Goal: Task Accomplishment & Management: Complete application form

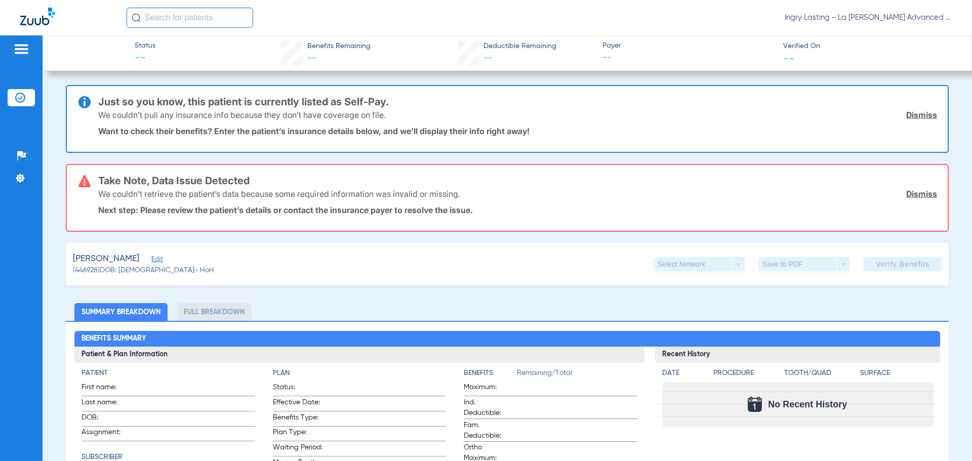
click at [39, 26] on div at bounding box center [73, 18] width 106 height 21
click at [842, 18] on span "Ingry Lasting - La [PERSON_NAME] Advanced Dentistry" at bounding box center [868, 18] width 167 height 10
click at [894, 37] on span "Account Selection" at bounding box center [914, 35] width 57 height 7
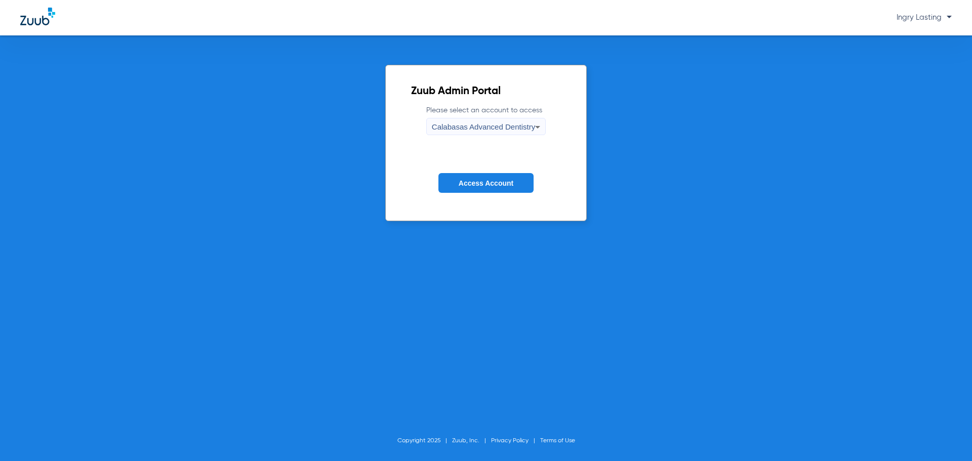
click at [482, 132] on div "Calabasas Advanced Dentistry" at bounding box center [483, 126] width 103 height 17
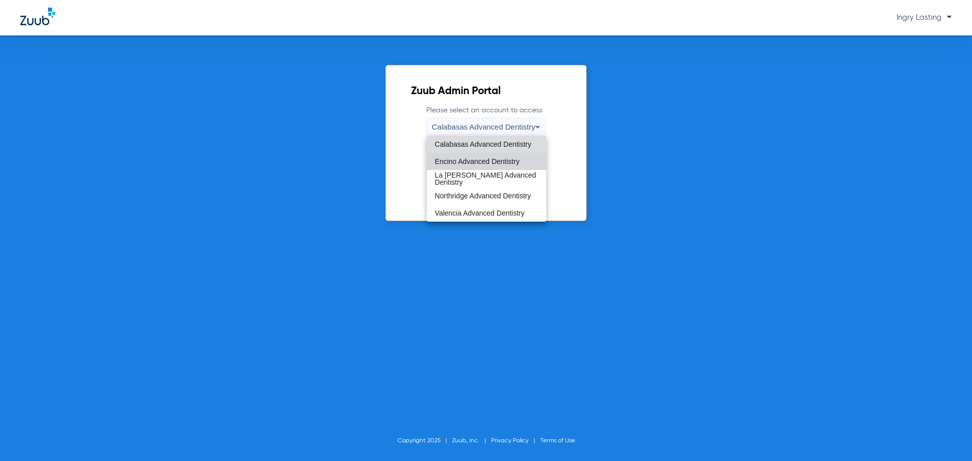
click at [474, 156] on mat-option "Encino Advanced Dentistry" at bounding box center [486, 161] width 119 height 17
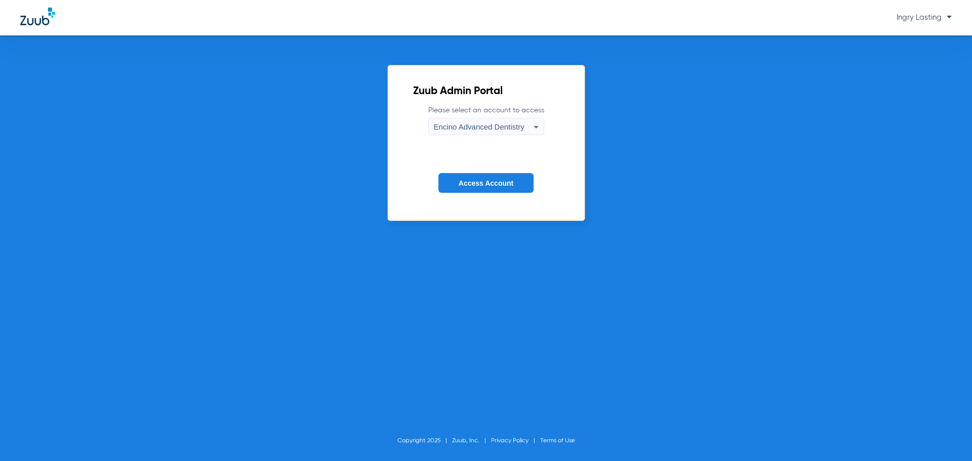
click at [474, 178] on button "Access Account" at bounding box center [485, 183] width 95 height 20
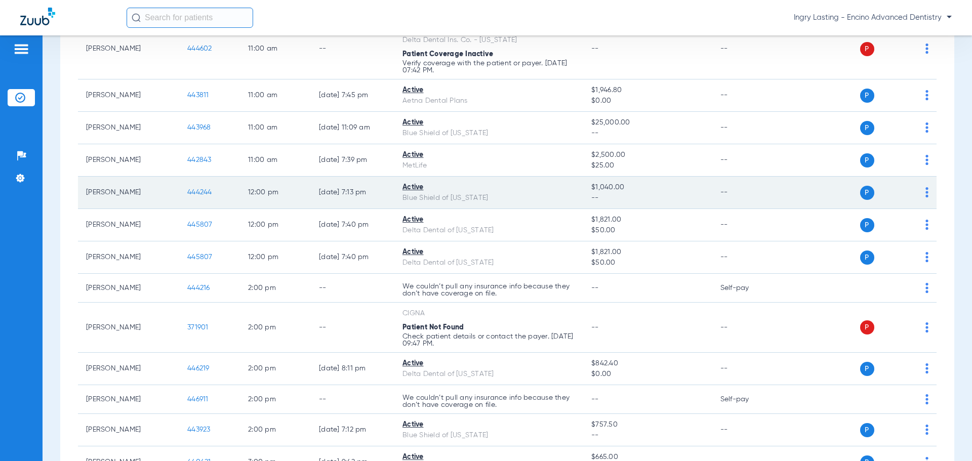
scroll to position [506, 0]
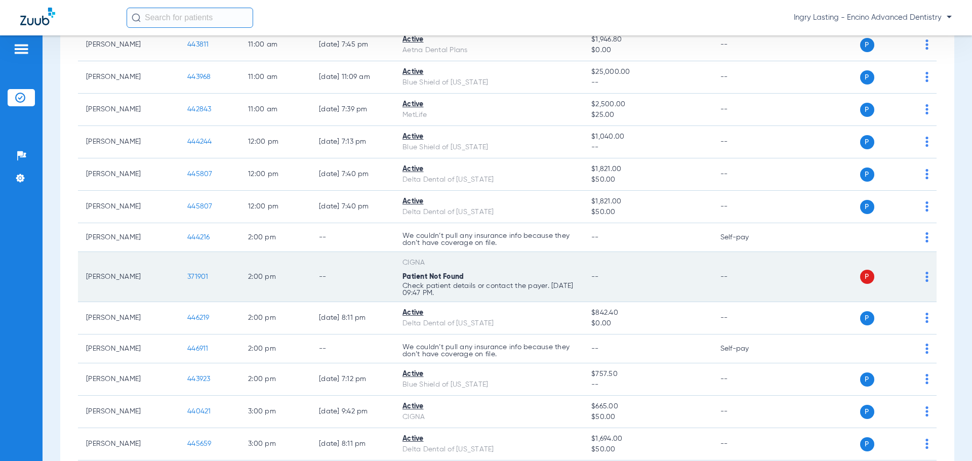
click at [197, 273] on span "371901" at bounding box center [197, 276] width 21 height 7
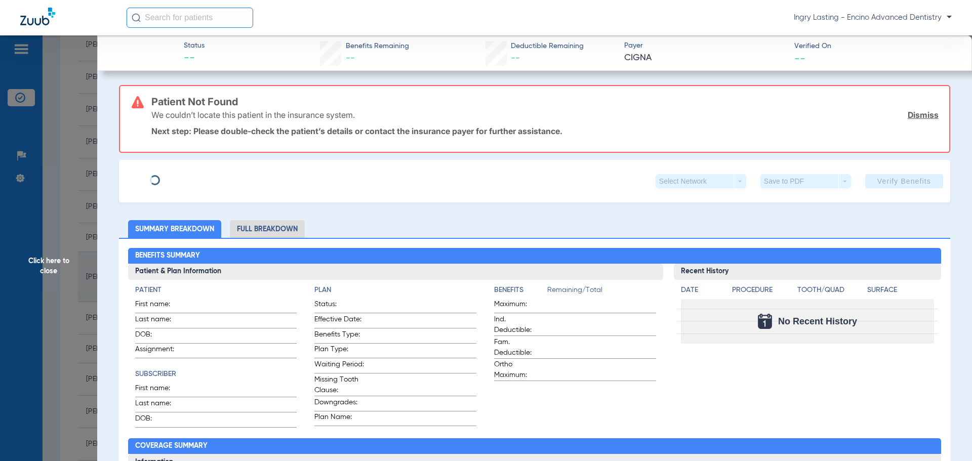
type input "Geda"
type input "Tigist"
type input "08/14/1983"
type input "UNKNOWN"
type input "2501100"
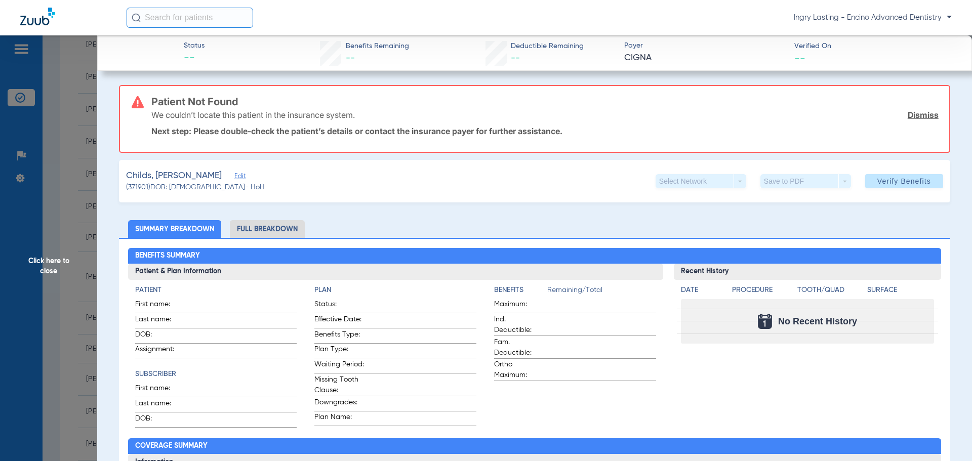
click at [234, 173] on span "Edit" at bounding box center [238, 178] width 9 height 10
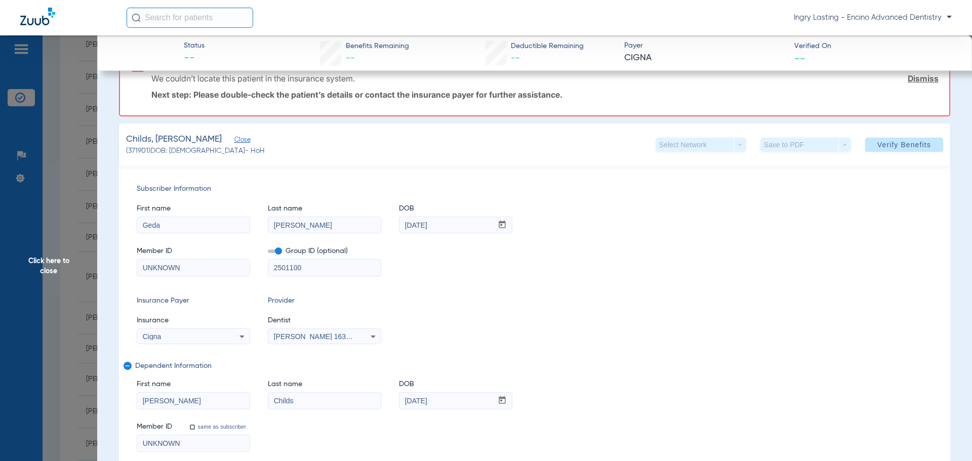
scroll to position [51, 0]
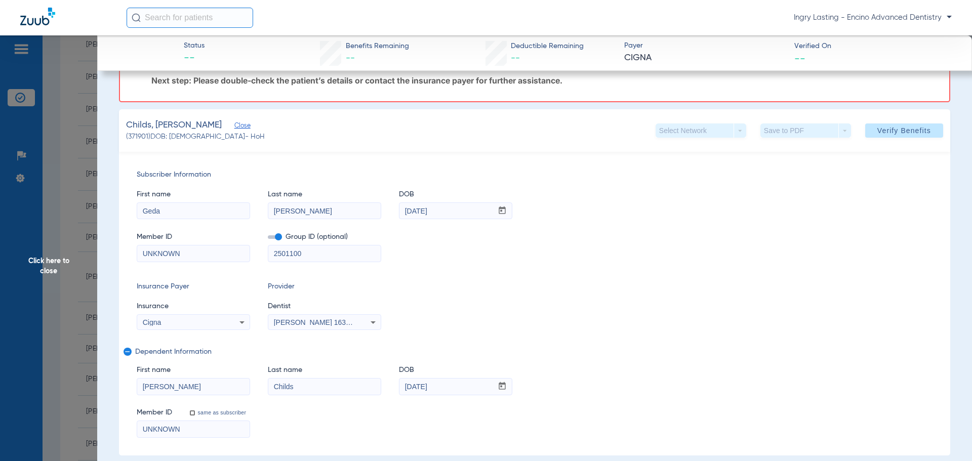
drag, startPoint x: 196, startPoint y: 255, endPoint x: 113, endPoint y: 263, distance: 83.5
paste input "47987150"
type input "U47987150"
drag, startPoint x: 188, startPoint y: 433, endPoint x: 134, endPoint y: 420, distance: 55.3
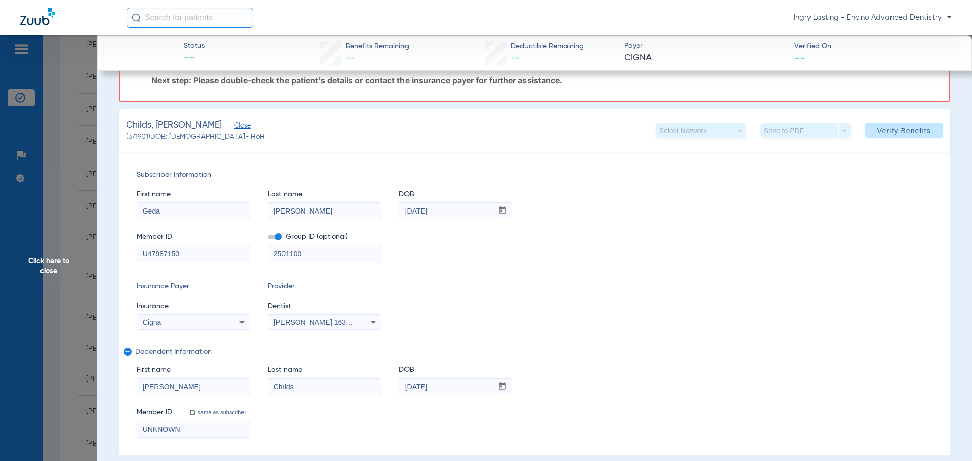
click at [134, 420] on div "Subscriber Information First name Geda Last name Tigist DOB mm / dd / yyyy 08/1…" at bounding box center [534, 304] width 831 height 304
paste input "47987150"
type input "U47987150"
click at [276, 237] on span at bounding box center [275, 237] width 14 height 4
click at [268, 239] on input "checkbox" at bounding box center [268, 239] width 0 height 0
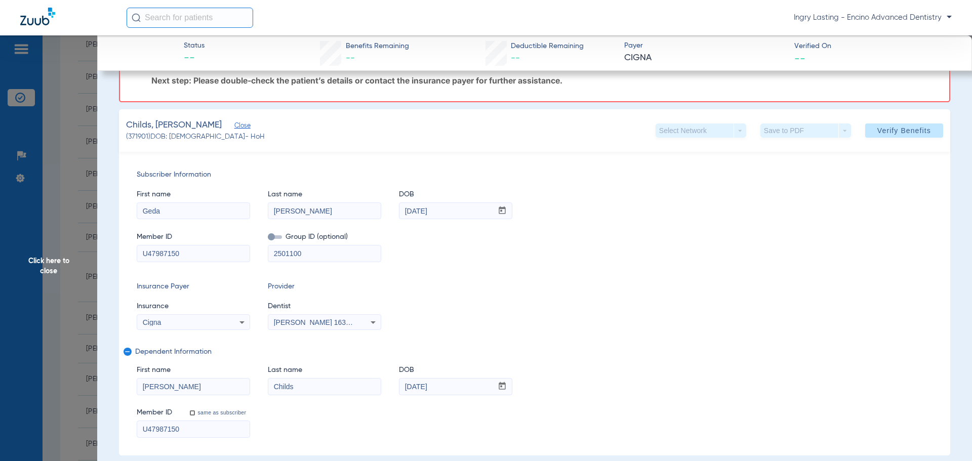
click at [300, 328] on mat-select "Isaac Kahen Kashani 1639402225" at bounding box center [324, 322] width 113 height 16
click at [298, 326] on div "Isaac Kahen Kashani 1639402225" at bounding box center [324, 322] width 112 height 12
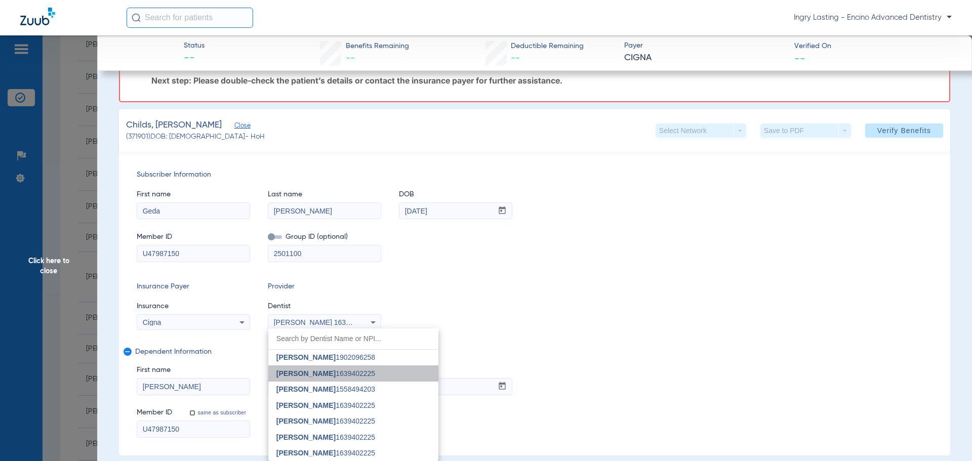
click at [333, 373] on span "Isaac Kahen Kashani" at bounding box center [305, 374] width 59 height 8
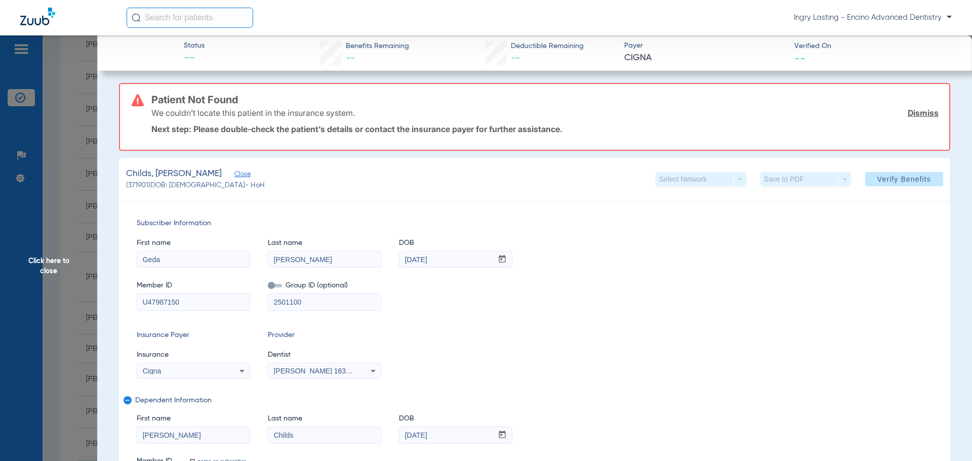
scroll to position [0, 0]
click at [888, 188] on span at bounding box center [904, 181] width 78 height 24
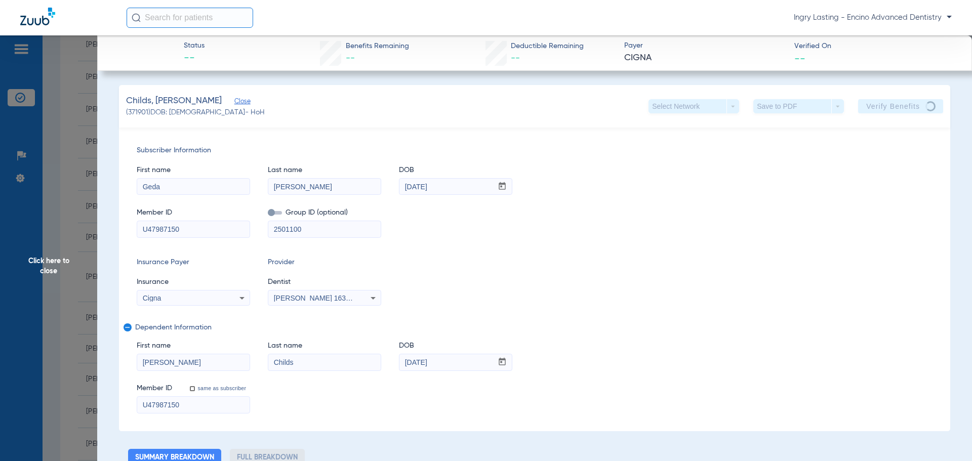
click at [885, 99] on app-verify-button "Verify Benefits" at bounding box center [900, 106] width 85 height 14
click at [885, 102] on app-verify-button "Verify Benefits" at bounding box center [900, 106] width 85 height 14
click at [885, 103] on app-verify-button "Verify Benefits" at bounding box center [900, 106] width 85 height 14
click at [727, 259] on div "Insurance Payer Insurance Cigna Provider Dentist Isaac Kahen Kashani 1639402225" at bounding box center [535, 281] width 796 height 49
click at [915, 106] on app-verify-button "Verify Benefits" at bounding box center [900, 106] width 85 height 14
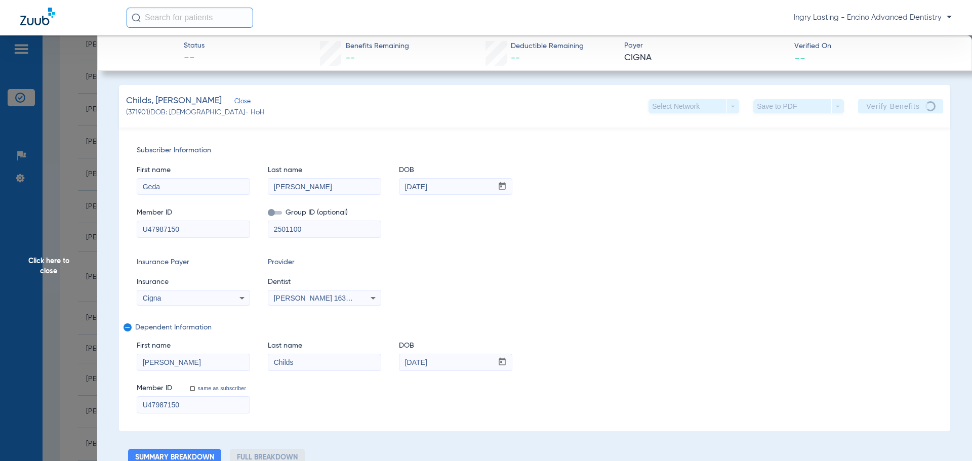
click at [915, 106] on app-verify-button "Verify Benefits" at bounding box center [900, 106] width 85 height 14
click at [916, 107] on app-verify-button "Verify Benefits" at bounding box center [900, 106] width 85 height 14
click at [916, 108] on app-verify-button "Verify Benefits" at bounding box center [900, 106] width 85 height 14
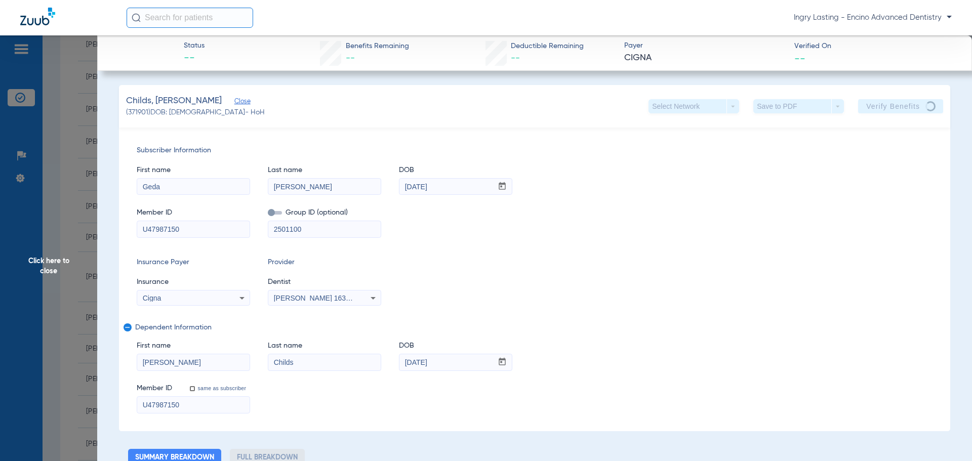
click at [931, 115] on div "Childs, Jesse Close (371901) DOB: 05/07/1982 - HoH Select Network arrow_drop_do…" at bounding box center [534, 106] width 831 height 43
click at [931, 116] on div "Childs, Jesse Close (371901) DOB: 05/07/1982 - HoH Select Network arrow_drop_do…" at bounding box center [534, 106] width 831 height 43
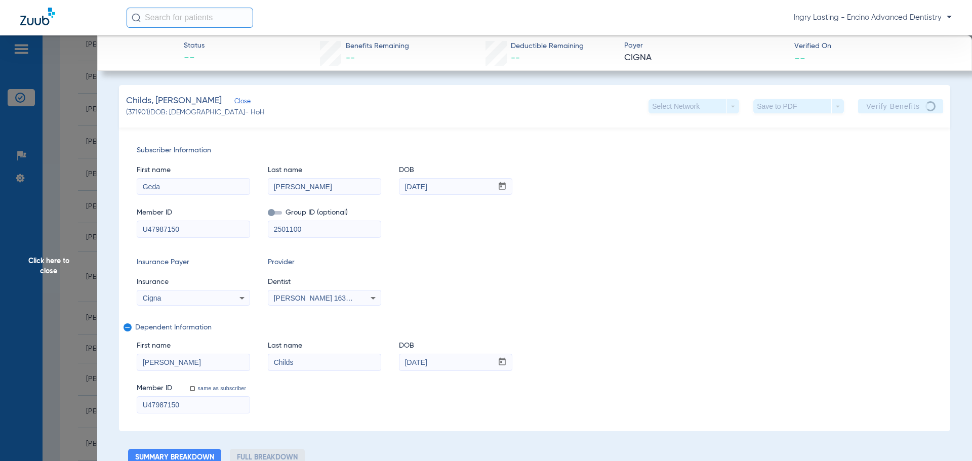
click at [930, 116] on div "Childs, Jesse Close (371901) DOB: 05/07/1982 - HoH Select Network arrow_drop_do…" at bounding box center [534, 106] width 831 height 43
drag, startPoint x: 907, startPoint y: 111, endPoint x: 907, endPoint y: 105, distance: 6.1
click at [907, 110] on app-verify-button "Verify Benefits" at bounding box center [900, 106] width 85 height 14
click at [906, 104] on app-verify-button "Verify Benefits" at bounding box center [900, 106] width 85 height 14
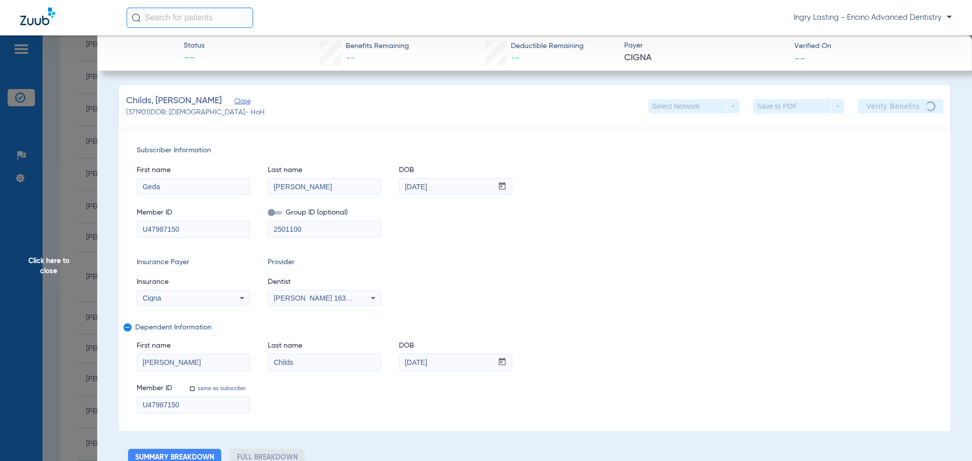
click at [906, 104] on app-verify-button "Verify Benefits" at bounding box center [900, 106] width 85 height 14
click at [896, 152] on span "Subscriber Information" at bounding box center [535, 150] width 796 height 11
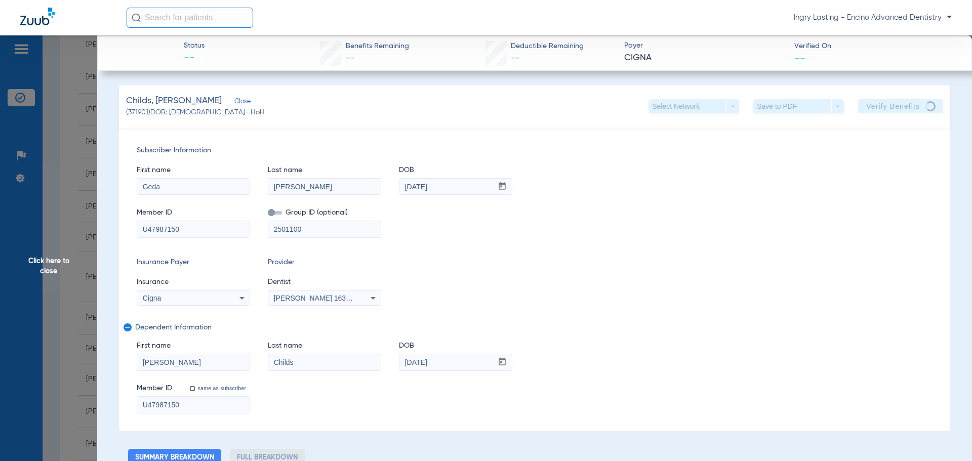
drag, startPoint x: 896, startPoint y: 151, endPoint x: 894, endPoint y: 134, distance: 17.3
click at [894, 140] on div "Subscriber Information First name Geda Last name Tigist DOB mm / dd / yyyy 08/1…" at bounding box center [534, 280] width 831 height 304
drag, startPoint x: 894, startPoint y: 134, endPoint x: 894, endPoint y: 108, distance: 25.3
click at [895, 114] on div "Childs, Jesse Close (371901) DOB: 05/07/1982 - HoH Select Network arrow_drop_do…" at bounding box center [534, 258] width 831 height 346
click at [894, 107] on app-verify-button "Verify Benefits" at bounding box center [900, 106] width 85 height 14
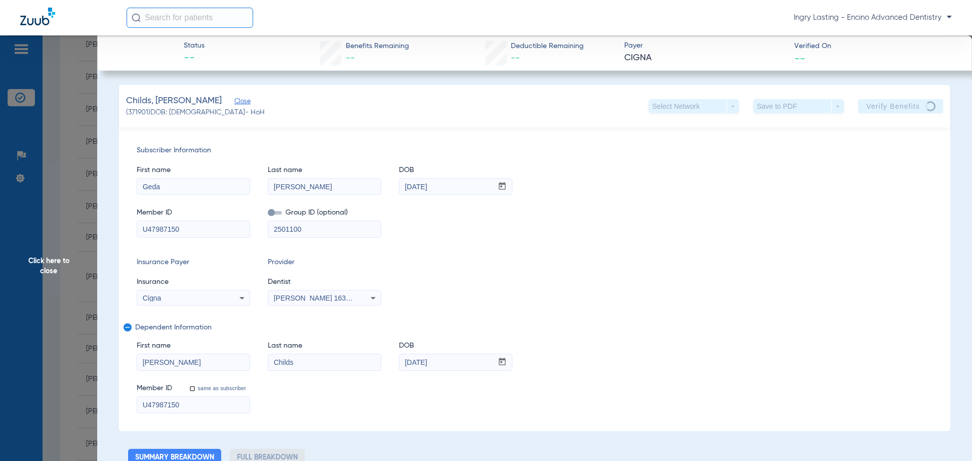
click at [894, 107] on app-verify-button "Verify Benefits" at bounding box center [900, 106] width 85 height 14
click at [894, 108] on app-verify-button "Verify Benefits" at bounding box center [900, 106] width 85 height 14
click at [894, 98] on div "Childs, Jesse Close (371901) DOB: 05/07/1982 - HoH Select Network arrow_drop_do…" at bounding box center [534, 106] width 831 height 43
click at [893, 102] on app-verify-button "Verify Benefits" at bounding box center [900, 106] width 85 height 14
click at [893, 103] on app-verify-button "Verify Benefits" at bounding box center [900, 106] width 85 height 14
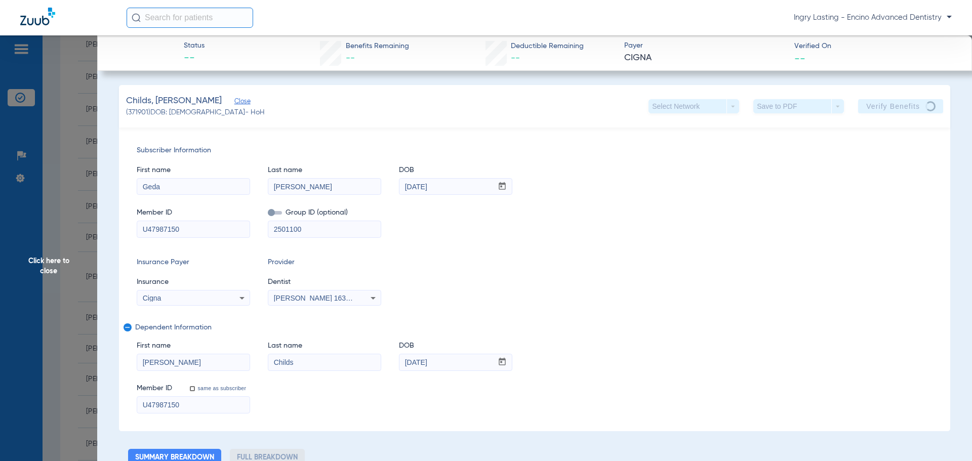
click at [893, 103] on app-verify-button "Verify Benefits" at bounding box center [900, 106] width 85 height 14
click at [893, 108] on app-verify-button "Verify Benefits" at bounding box center [900, 106] width 85 height 14
click at [893, 107] on app-verify-button "Verify Benefits" at bounding box center [900, 106] width 85 height 14
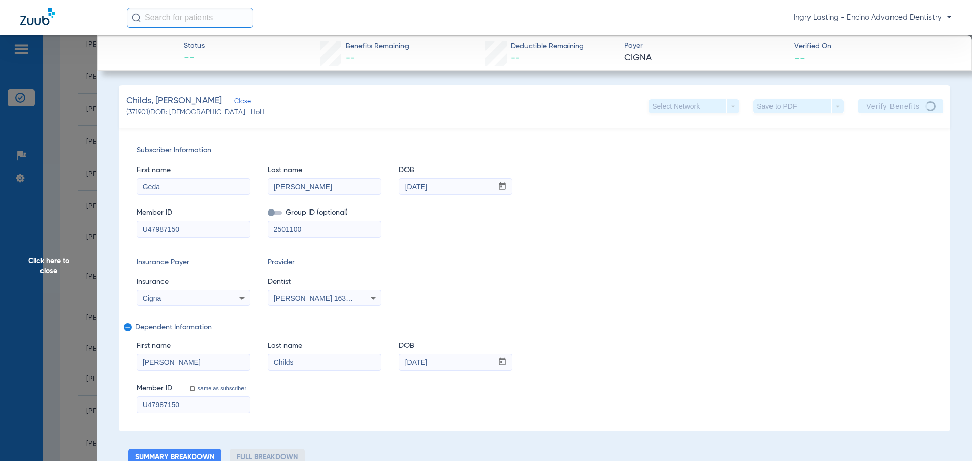
click at [893, 107] on app-verify-button "Verify Benefits" at bounding box center [900, 106] width 85 height 14
click at [893, 106] on app-verify-button "Verify Benefits" at bounding box center [900, 106] width 85 height 14
click at [890, 131] on div "Subscriber Information First name Geda Last name Tigist DOB mm / dd / yyyy 08/1…" at bounding box center [534, 280] width 831 height 304
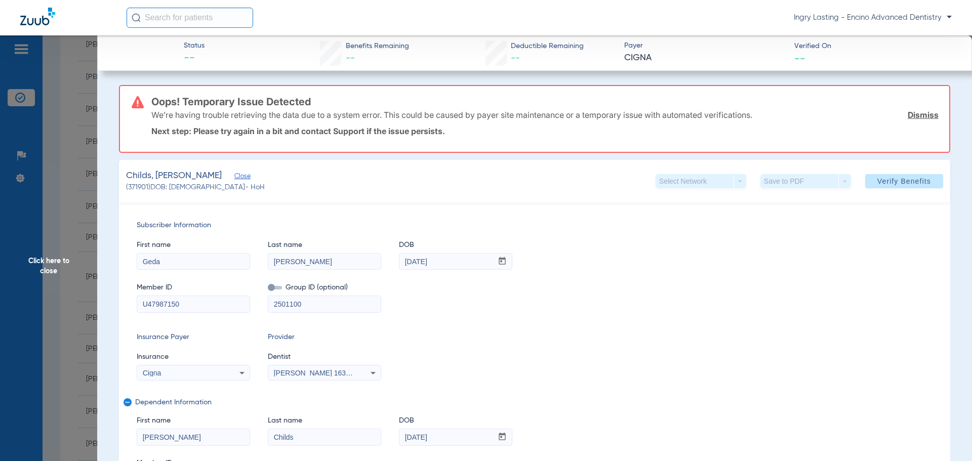
click at [85, 202] on span "Click here to close" at bounding box center [48, 265] width 97 height 461
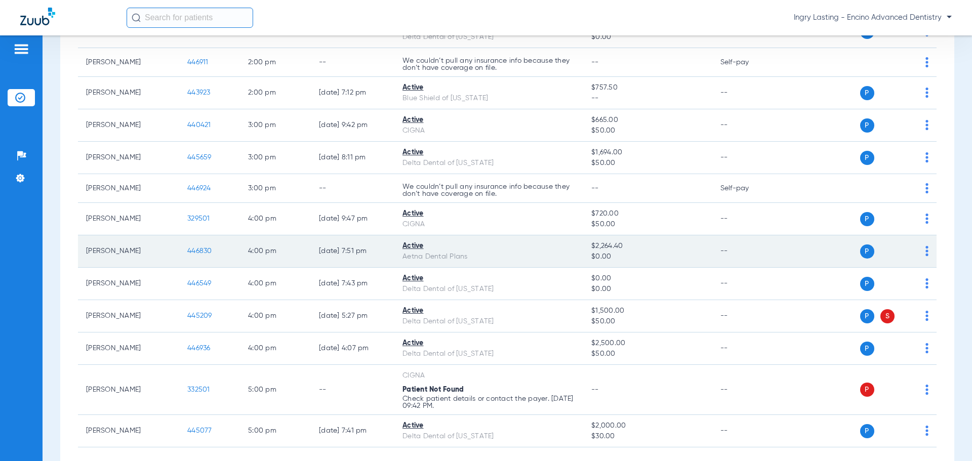
scroll to position [841, 0]
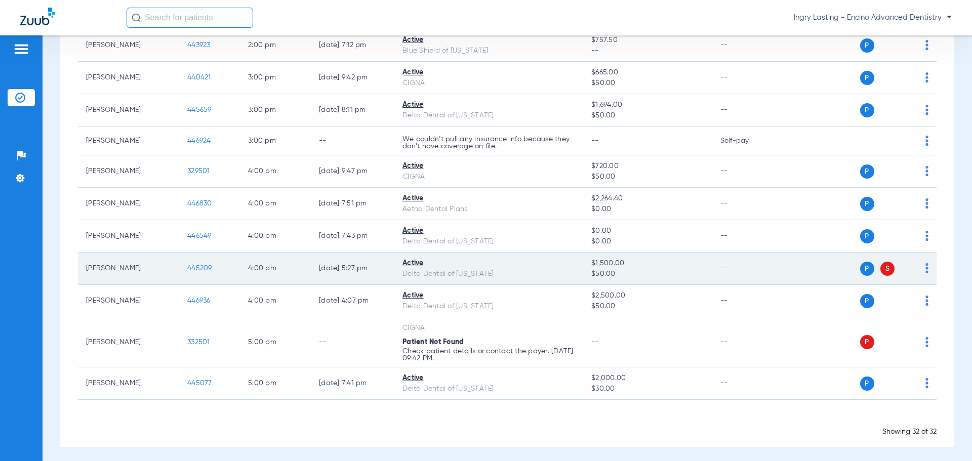
click at [205, 267] on span "445209" at bounding box center [199, 268] width 25 height 7
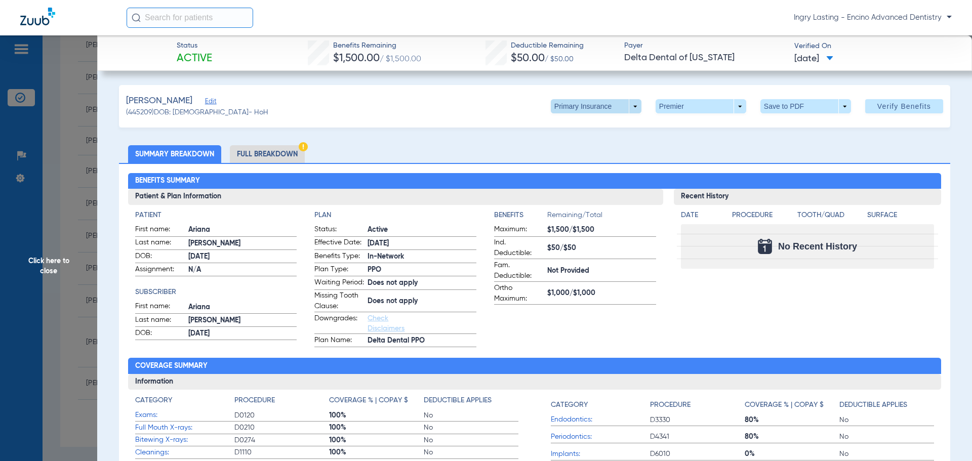
click at [628, 102] on span at bounding box center [596, 106] width 91 height 14
drag, startPoint x: 608, startPoint y: 149, endPoint x: 598, endPoint y: 156, distance: 11.9
click at [608, 149] on span "Secondary Insurance" at bounding box center [585, 146] width 67 height 7
type input "121295624901"
type input "78962"
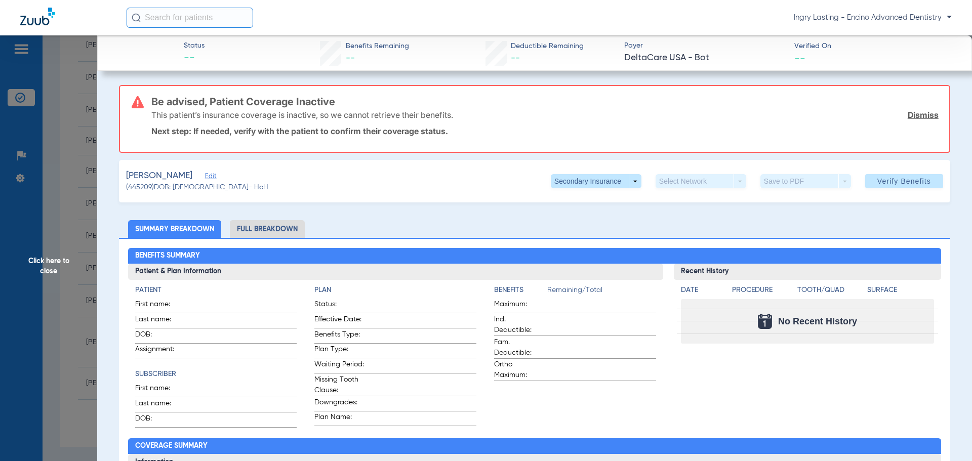
click at [207, 177] on span "Edit" at bounding box center [209, 178] width 9 height 10
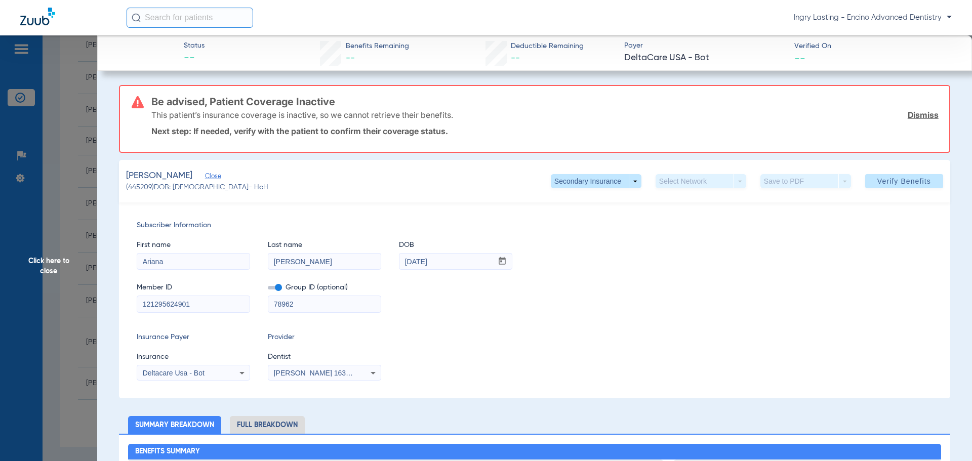
scroll to position [51, 0]
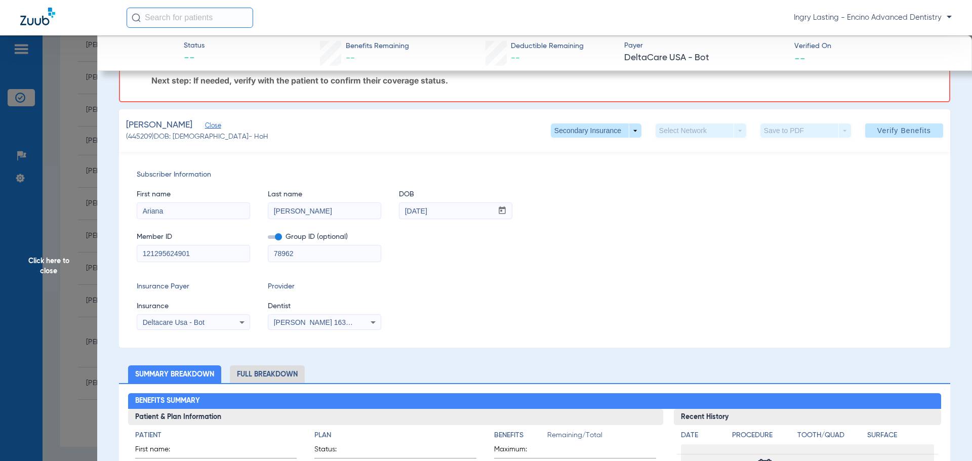
click at [214, 258] on input "121295624901" at bounding box center [193, 254] width 112 height 16
type input "1212956249"
click at [868, 134] on span at bounding box center [904, 130] width 78 height 24
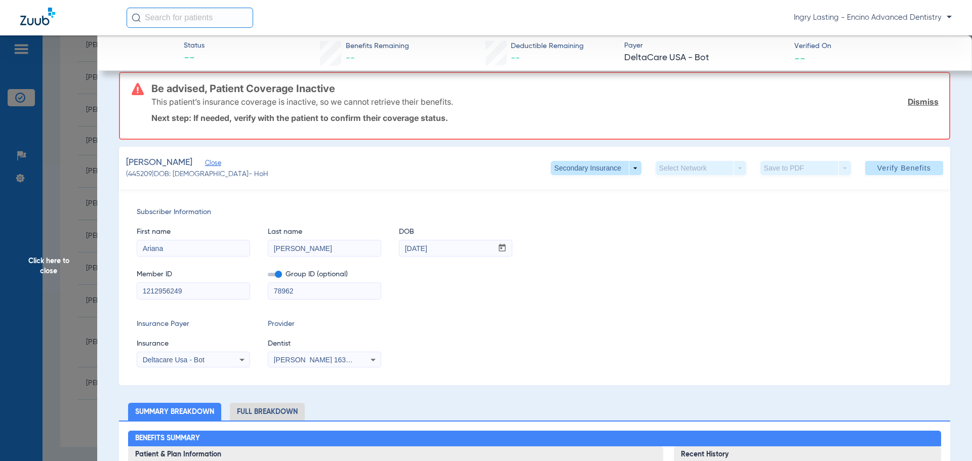
scroll to position [101, 0]
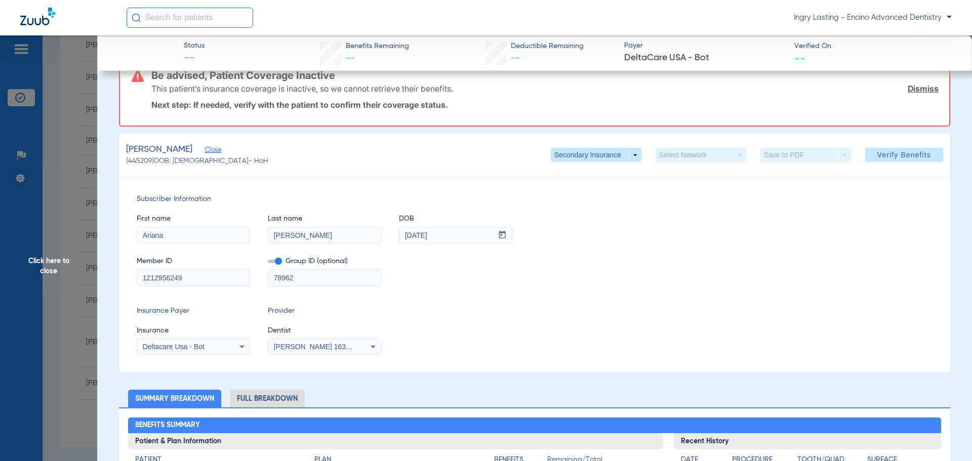
click at [79, 250] on span "Click here to close" at bounding box center [48, 265] width 97 height 461
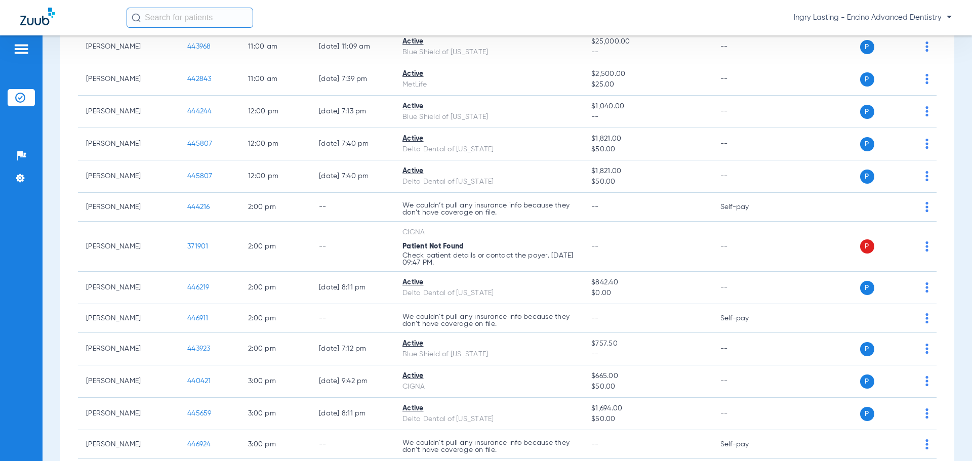
scroll to position [841, 0]
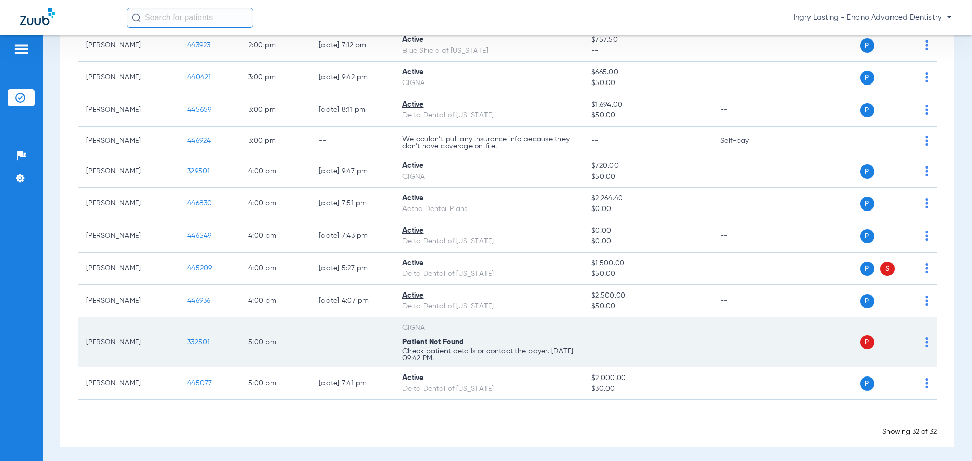
click at [192, 339] on span "332501" at bounding box center [198, 342] width 23 height 7
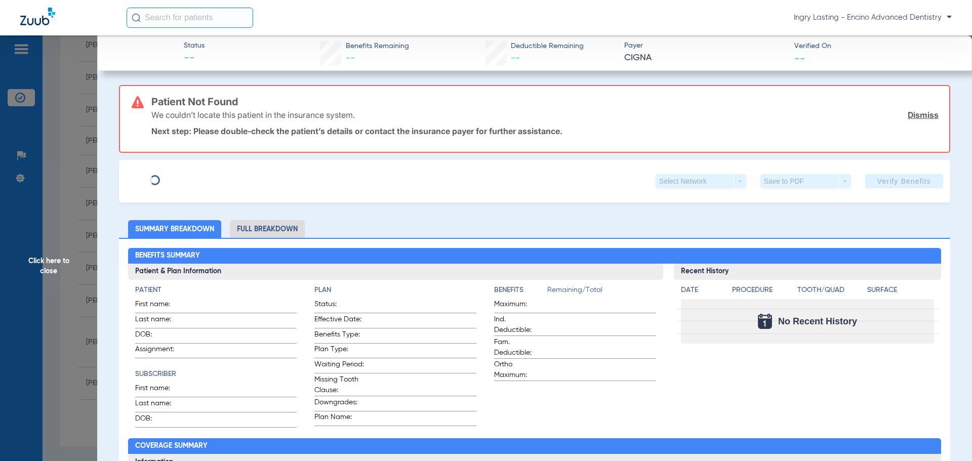
type input "Tigist"
type input "Geda"
type input "08/14/1983"
type input "343061256"
type input "3220925"
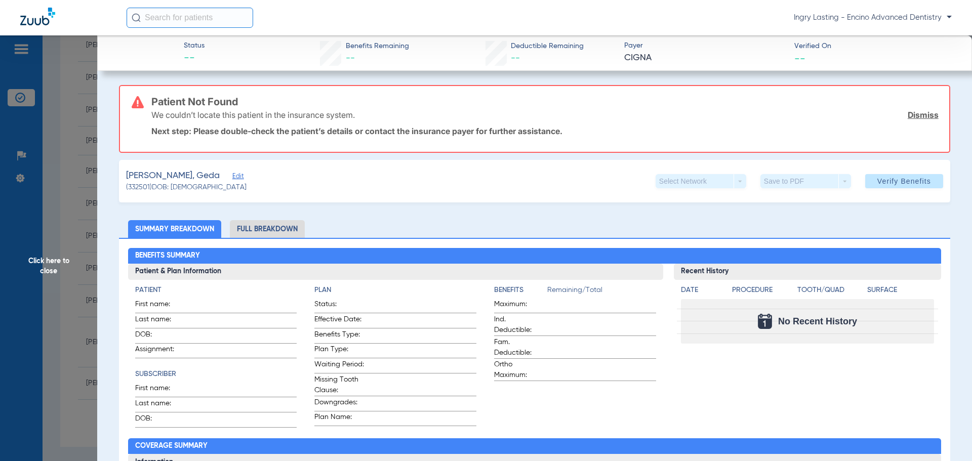
click at [232, 176] on span "Edit" at bounding box center [236, 178] width 9 height 10
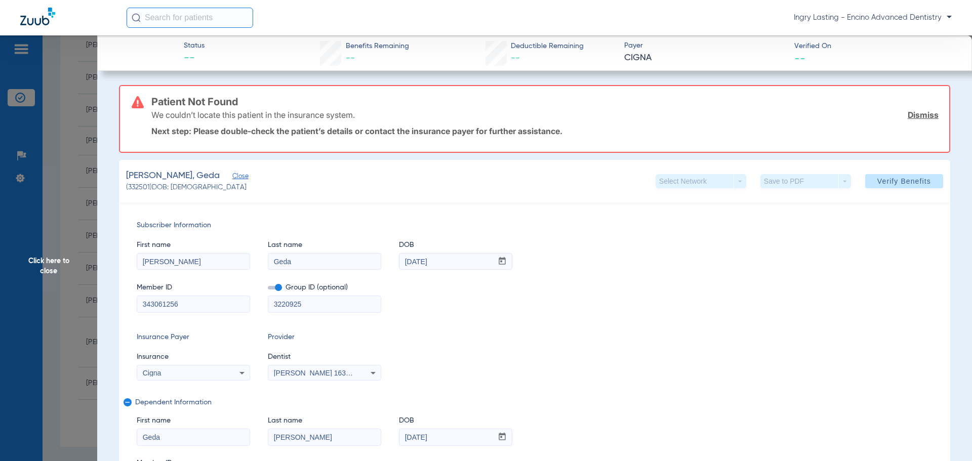
drag, startPoint x: 301, startPoint y: 260, endPoint x: 236, endPoint y: 252, distance: 65.8
click at [236, 252] on div "First name Tigist Last name Geda DOB mm / dd / yyyy 08/14/1983" at bounding box center [535, 250] width 796 height 39
click at [292, 255] on input "Geda" at bounding box center [324, 262] width 112 height 16
click at [239, 260] on input "Tigist" at bounding box center [193, 262] width 112 height 16
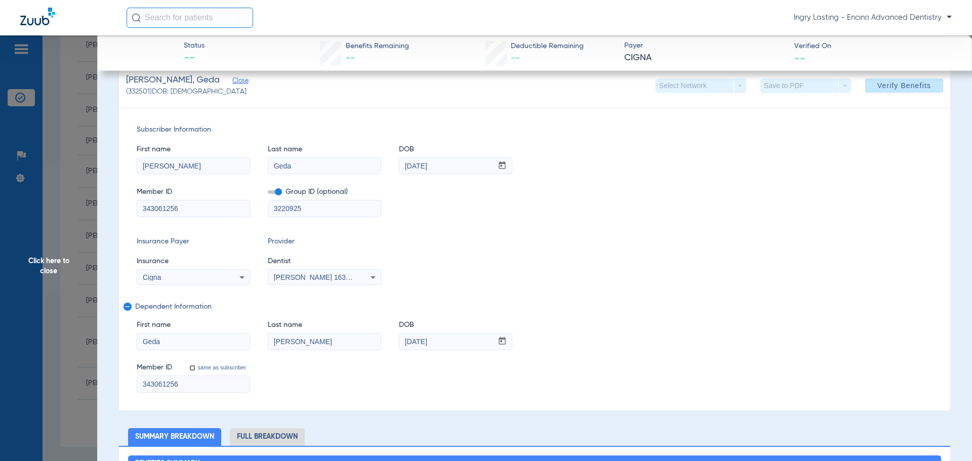
scroll to position [101, 0]
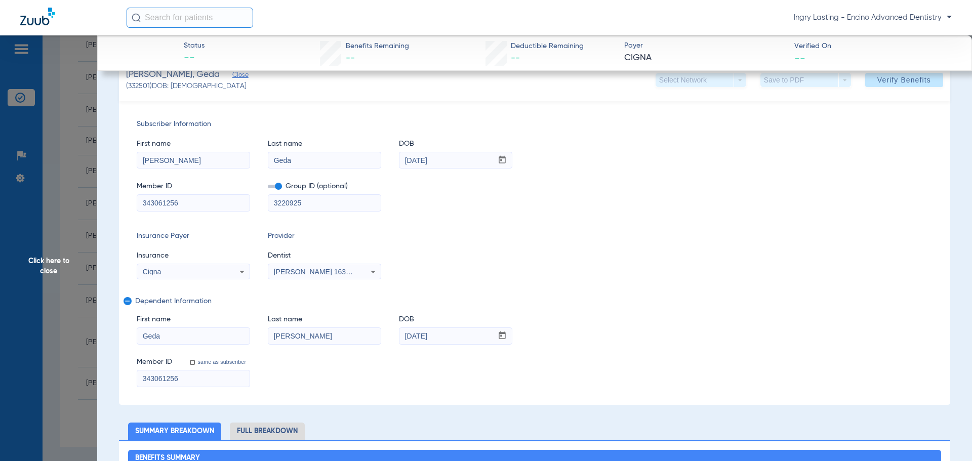
click at [129, 301] on mat-icon "remove" at bounding box center [127, 303] width 6 height 12
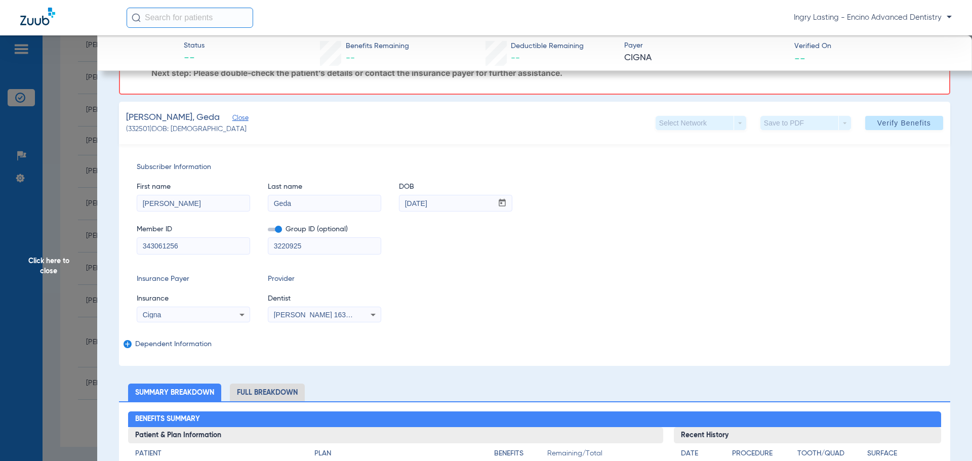
scroll to position [0, 0]
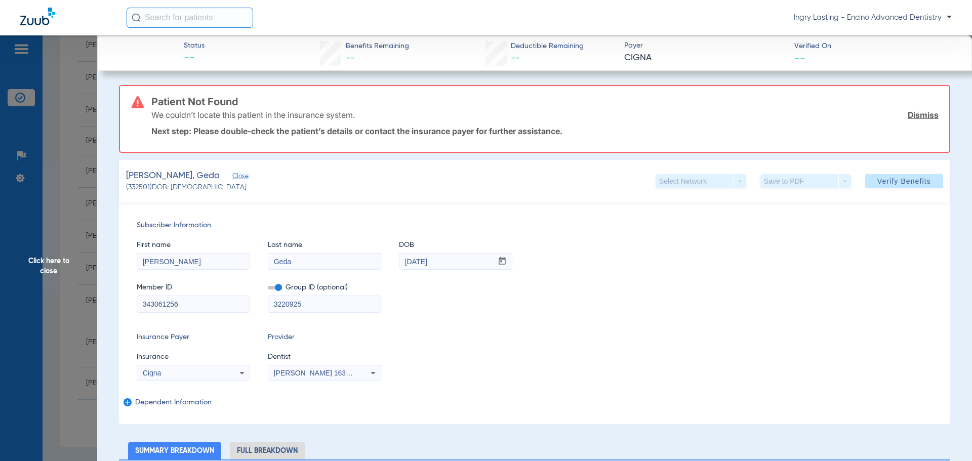
click at [134, 406] on div "Subscriber Information First name Tigist Last name Geda DOB mm / dd / yyyy 08/1…" at bounding box center [534, 314] width 831 height 222
click at [147, 407] on div "Subscriber Information First name Tigist Last name Geda DOB mm / dd / yyyy 08/1…" at bounding box center [534, 314] width 831 height 222
click at [147, 405] on span "Dependent Information" at bounding box center [533, 402] width 796 height 8
click at [134, 404] on div "Subscriber Information First name Tigist Last name Geda DOB mm / dd / yyyy 08/1…" at bounding box center [534, 314] width 831 height 222
click at [132, 404] on div "Subscriber Information First name Tigist Last name Geda DOB mm / dd / yyyy 08/1…" at bounding box center [534, 314] width 831 height 222
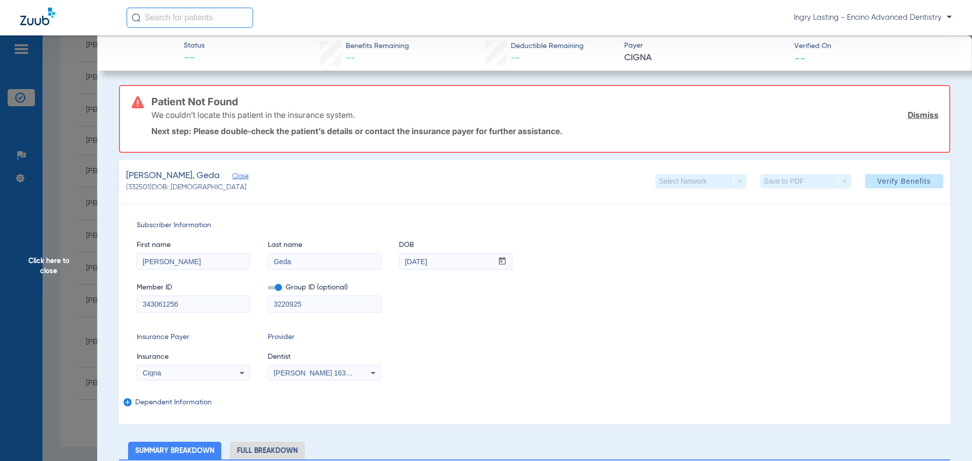
click at [131, 404] on div "Subscriber Information First name Tigist Last name Geda DOB mm / dd / yyyy 08/1…" at bounding box center [534, 314] width 831 height 222
click at [126, 402] on mat-icon "add" at bounding box center [127, 404] width 6 height 12
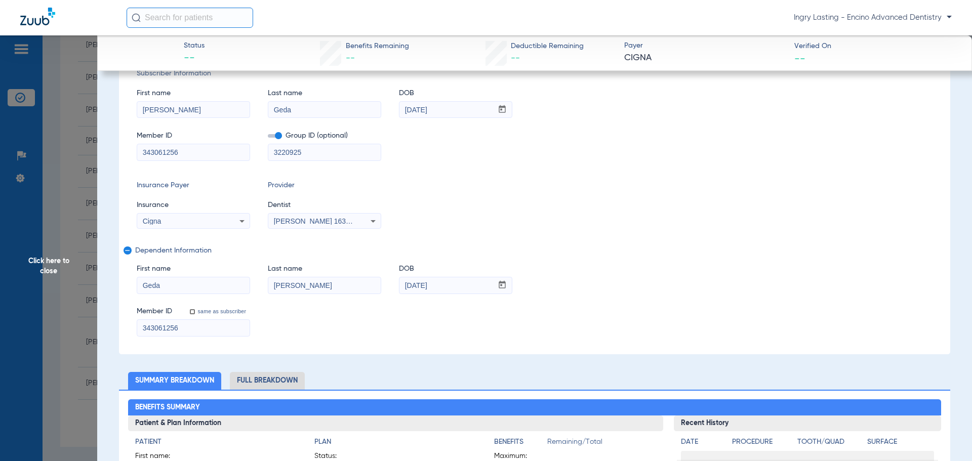
scroll to position [101, 0]
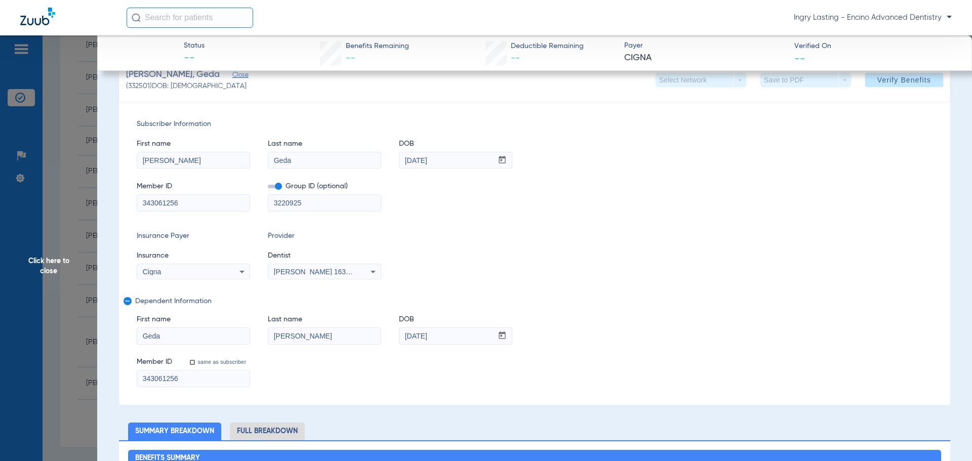
click at [126, 300] on mat-icon "remove" at bounding box center [127, 303] width 6 height 12
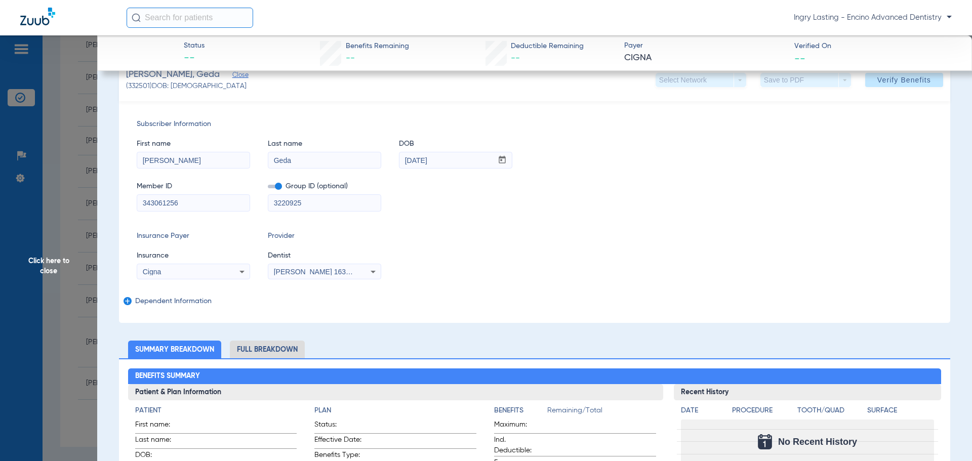
click at [282, 192] on mat-form-field "3220925" at bounding box center [324, 202] width 113 height 20
click at [275, 188] on span at bounding box center [275, 187] width 14 height 4
click at [268, 188] on input "checkbox" at bounding box center [268, 188] width 0 height 0
click at [308, 267] on div "Isaac Kahen Kashani 1639402225" at bounding box center [324, 272] width 112 height 12
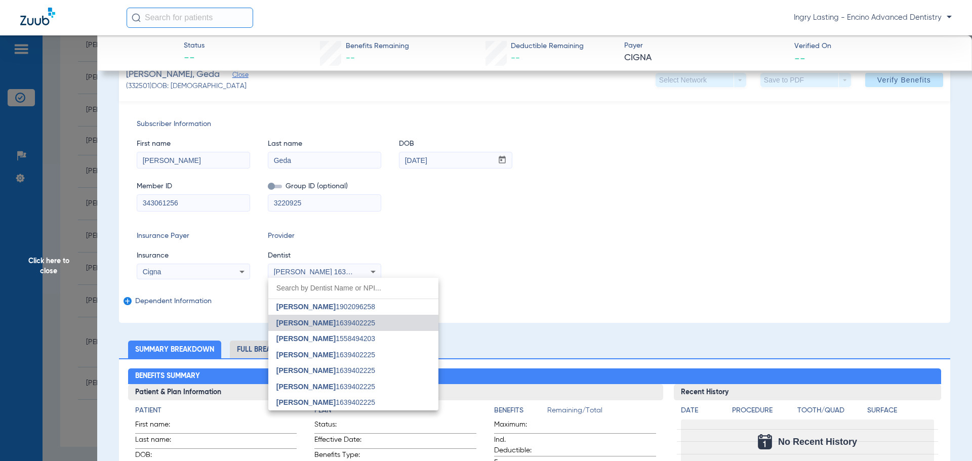
click at [308, 267] on div at bounding box center [486, 230] width 972 height 461
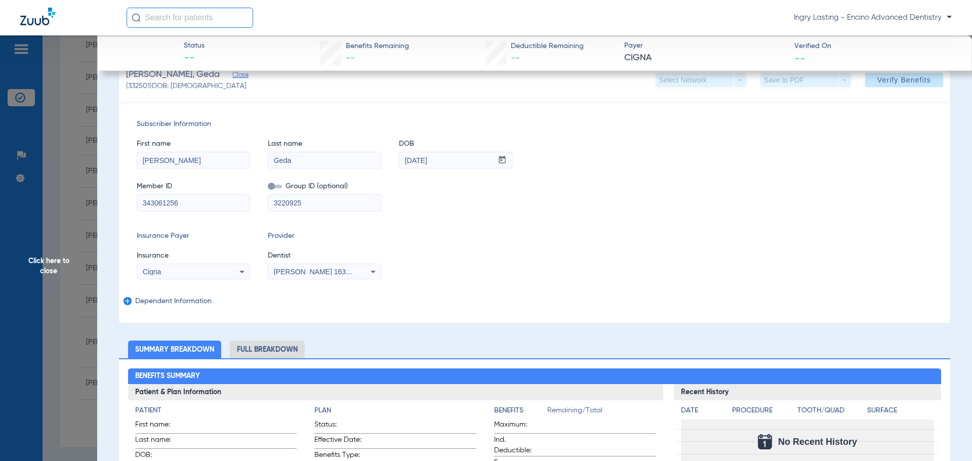
click at [131, 302] on span "add" at bounding box center [128, 301] width 8 height 8
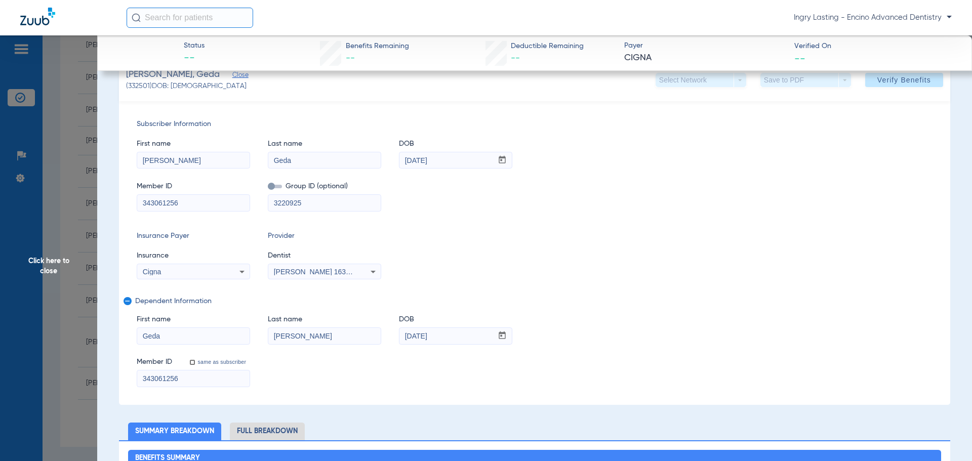
drag, startPoint x: 315, startPoint y: 344, endPoint x: 244, endPoint y: 333, distance: 71.7
click at [245, 333] on div "First name Geda Last name Tigist DOB mm / dd / yyyy 08/14/1983" at bounding box center [535, 324] width 796 height 39
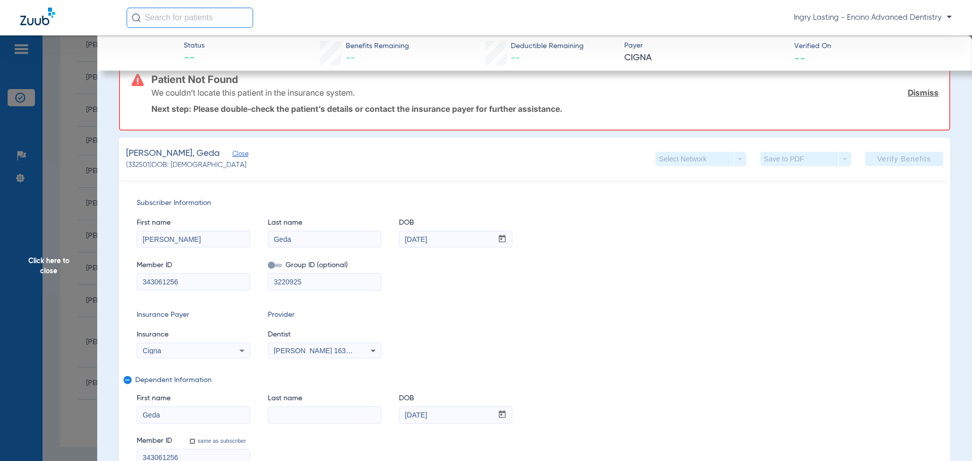
scroll to position [180, 0]
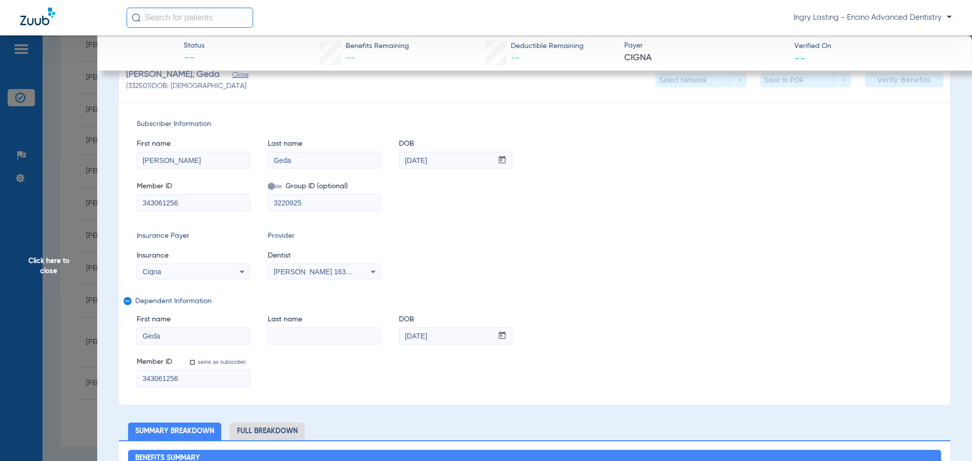
drag, startPoint x: 184, startPoint y: 342, endPoint x: 117, endPoint y: 338, distance: 66.4
paste input "Tigist"
type input "Tigist"
click at [303, 331] on input at bounding box center [324, 336] width 112 height 16
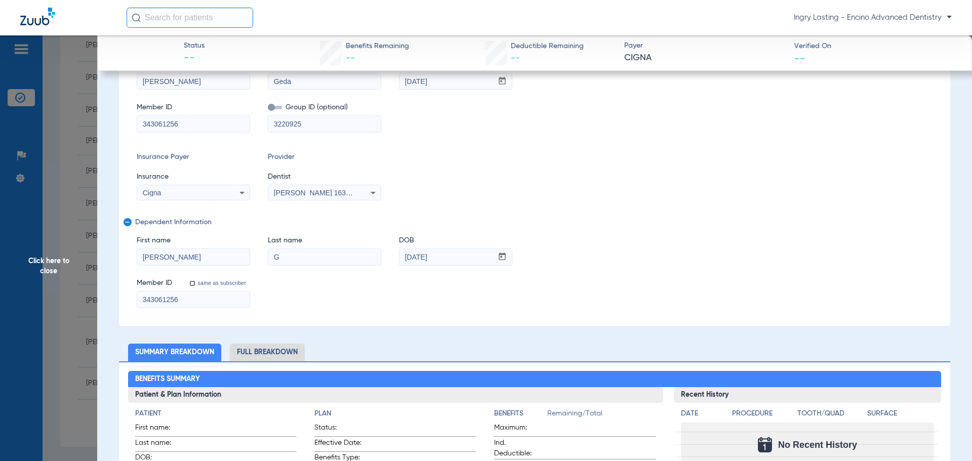
scroll to position [101, 0]
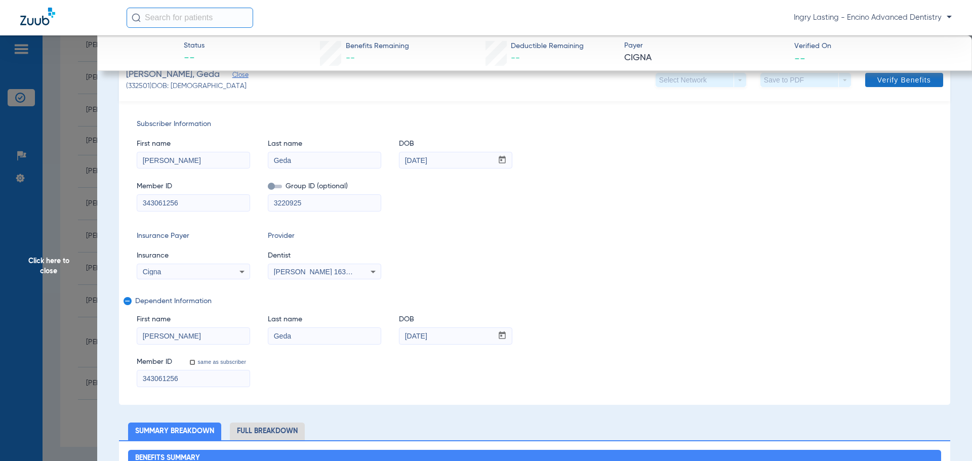
type input "Geda"
click at [896, 77] on span "Verify Benefits" at bounding box center [904, 80] width 54 height 8
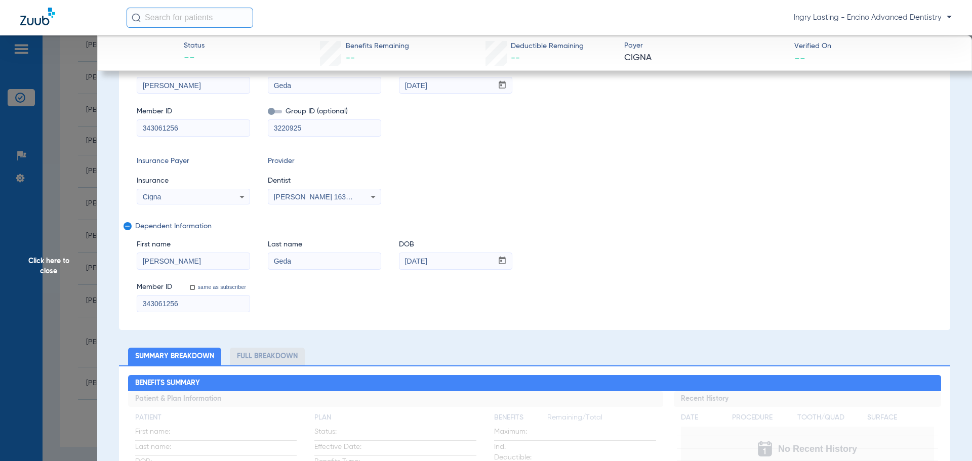
scroll to position [26, 0]
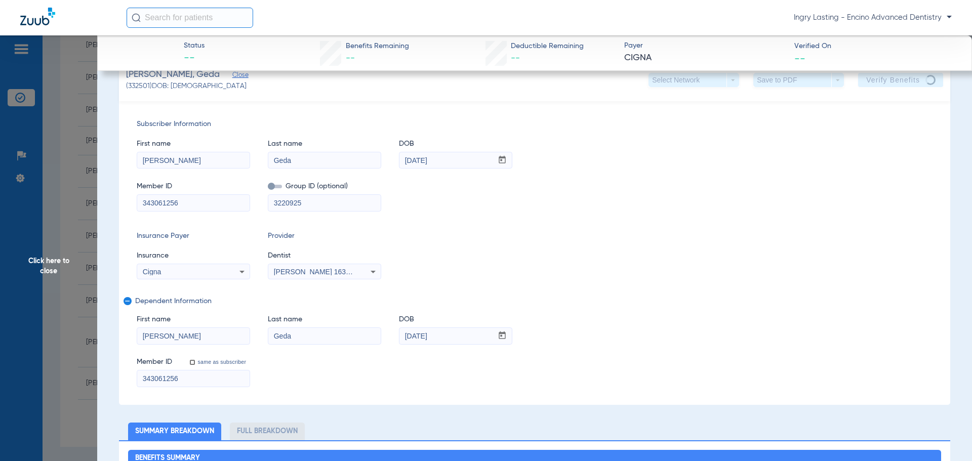
click at [33, 207] on span "Click here to close" at bounding box center [48, 265] width 97 height 461
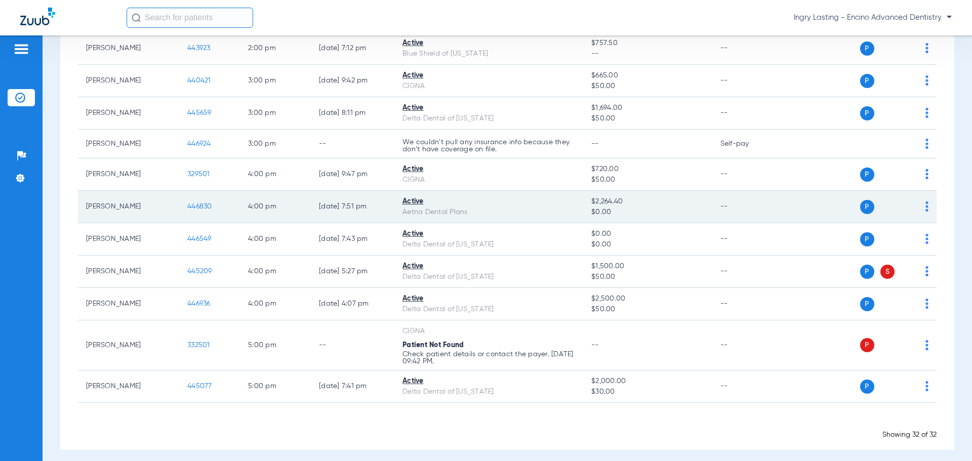
scroll to position [841, 0]
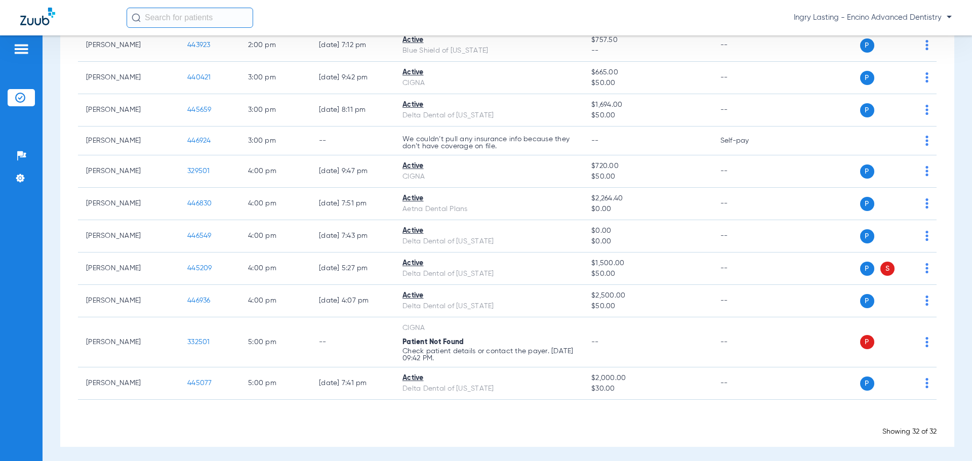
click at [838, 11] on div "Ingry Lasting - Encino Advanced Dentistry" at bounding box center [539, 18] width 825 height 20
click at [836, 13] on span "Ingry Lasting - Encino Advanced Dentistry" at bounding box center [873, 18] width 158 height 10
click at [900, 32] on span "Account Selection" at bounding box center [914, 35] width 57 height 7
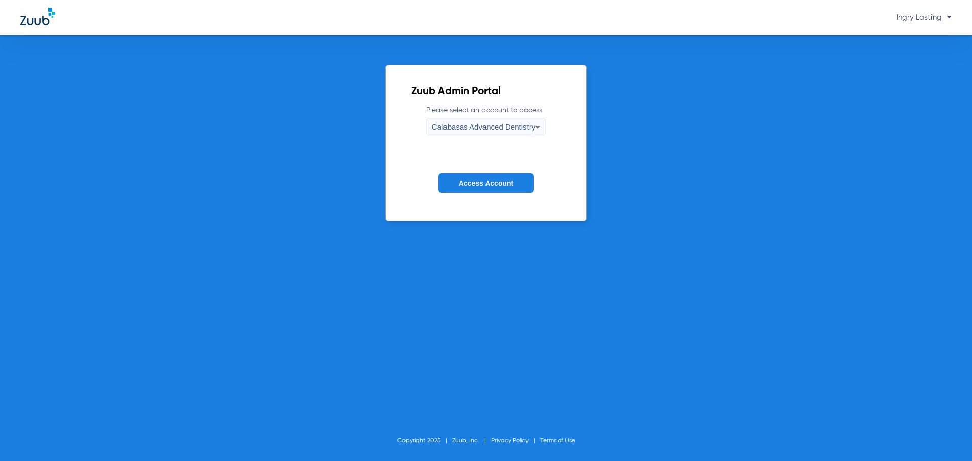
click at [475, 133] on div "Calabasas Advanced Dentistry" at bounding box center [483, 126] width 103 height 17
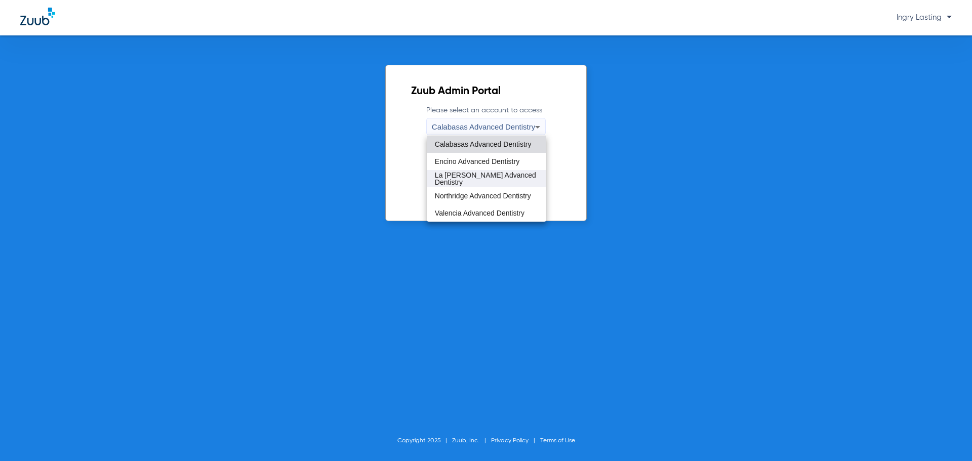
click at [460, 177] on span "La Puente Advanced Dentistry" at bounding box center [486, 179] width 103 height 14
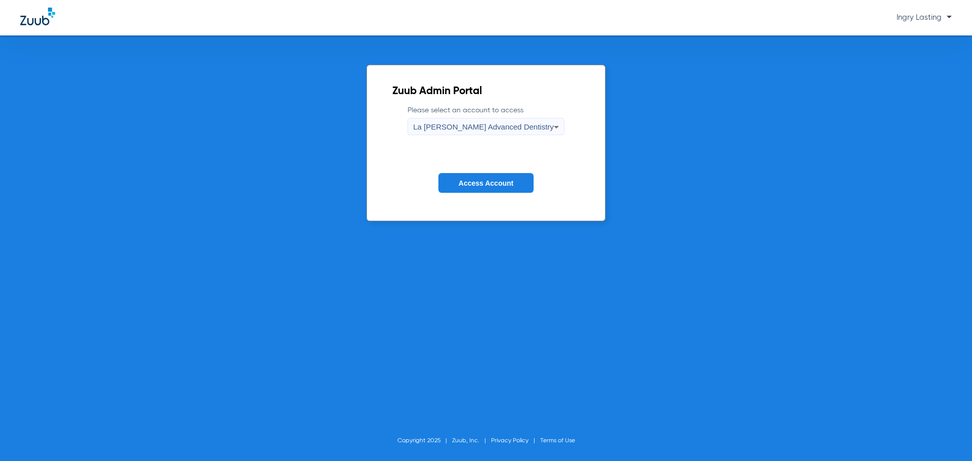
click at [461, 180] on span "Access Account" at bounding box center [486, 183] width 55 height 8
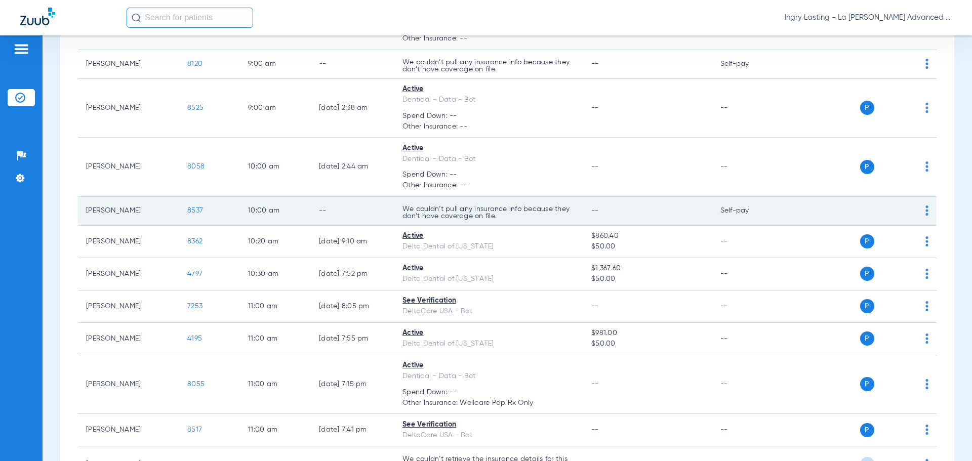
scroll to position [456, 0]
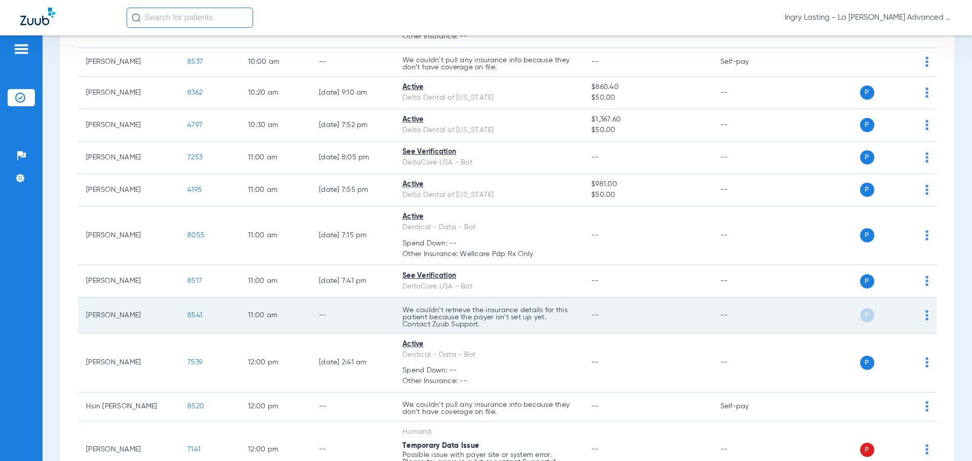
click at [192, 319] on span "8541" at bounding box center [194, 315] width 15 height 7
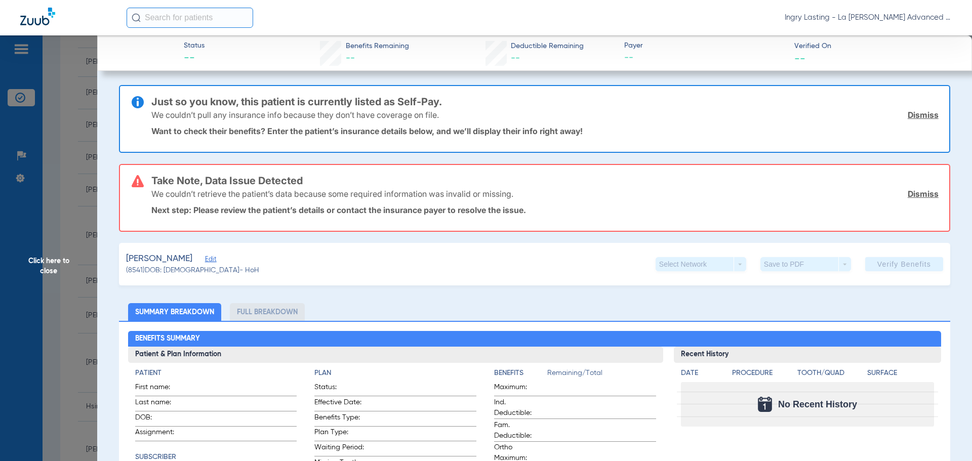
click at [205, 261] on span "Edit" at bounding box center [209, 261] width 9 height 10
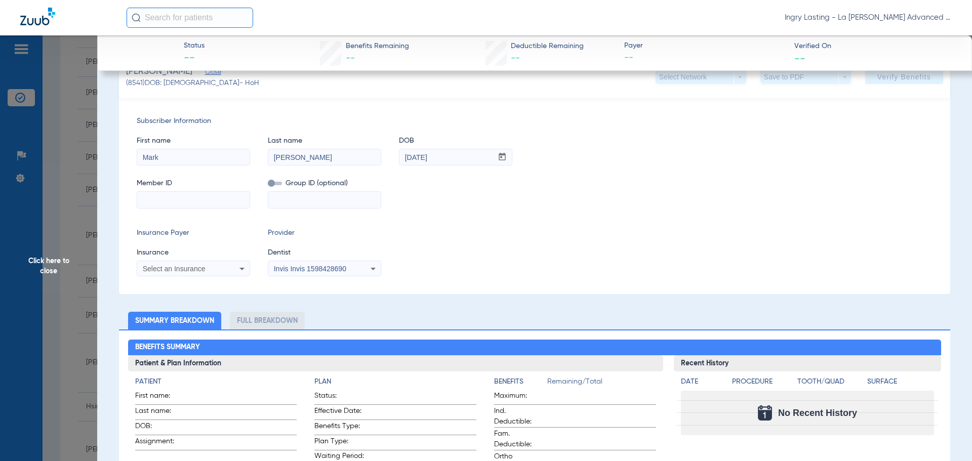
scroll to position [203, 0]
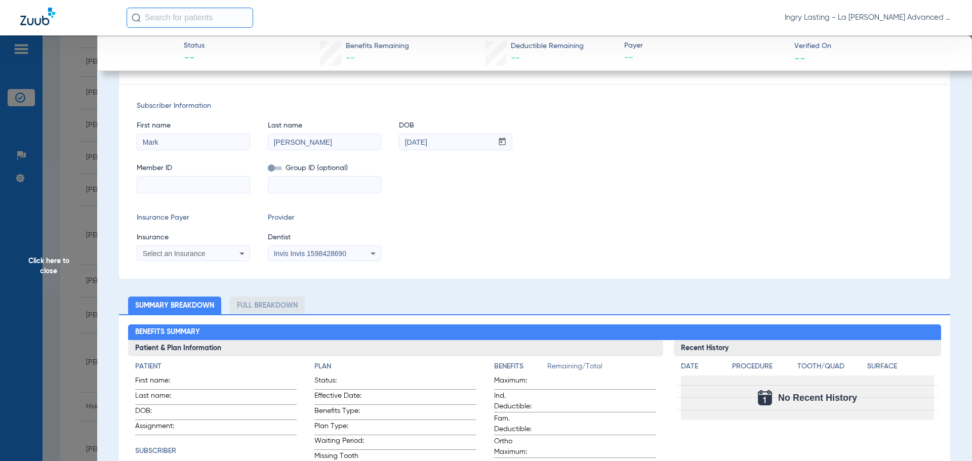
click at [203, 259] on div "Select an Insurance" at bounding box center [193, 254] width 112 height 12
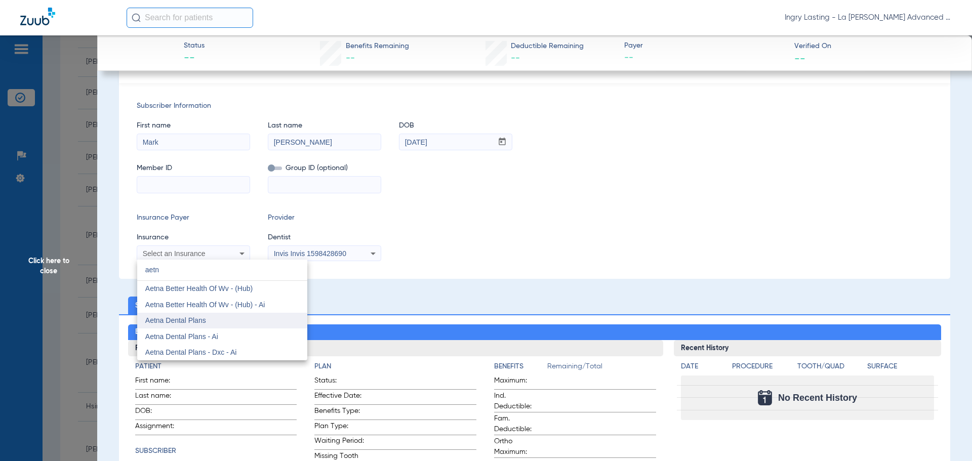
type input "aetn"
click at [190, 321] on span "Aetna Dental Plans" at bounding box center [175, 320] width 61 height 8
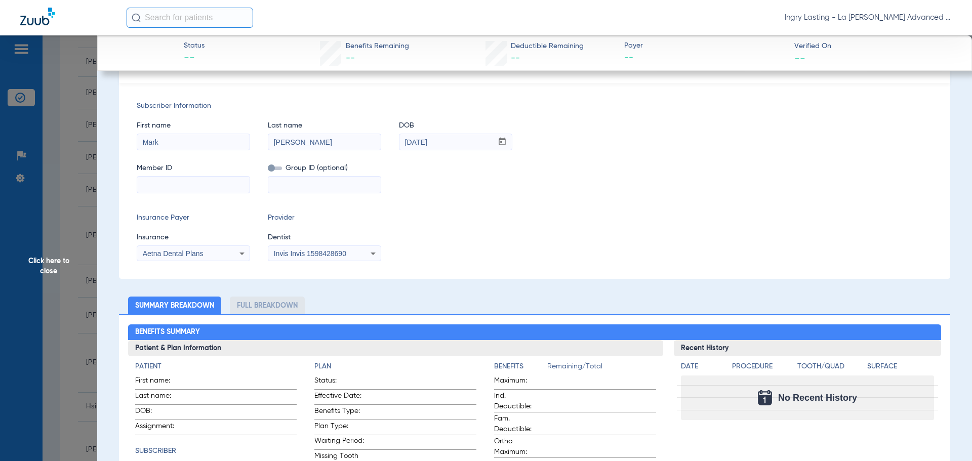
click at [164, 184] on input at bounding box center [193, 185] width 112 height 16
paste input "W290836850"
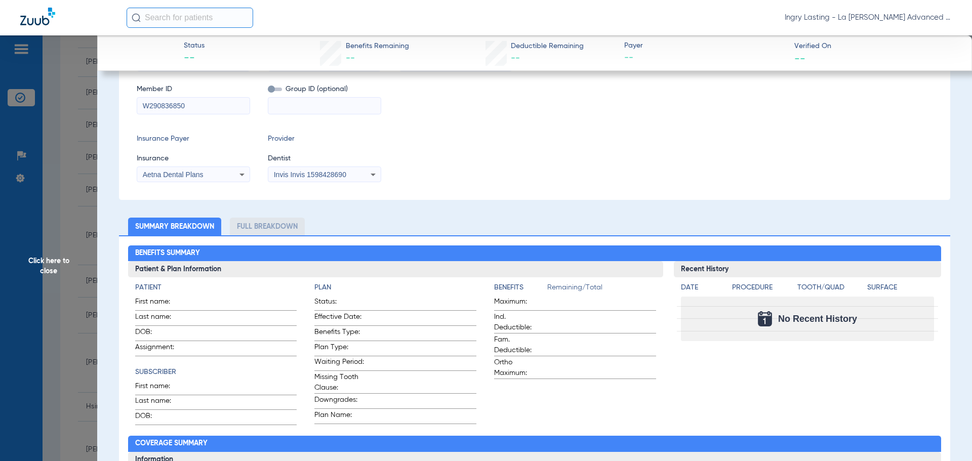
scroll to position [124, 0]
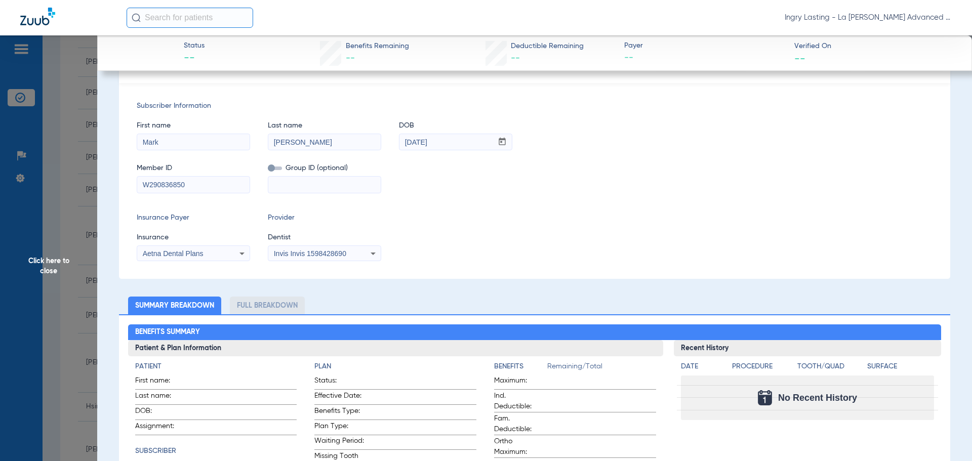
type input "W290836850"
click at [285, 184] on input at bounding box center [324, 185] width 112 height 16
click at [372, 251] on icon at bounding box center [373, 254] width 12 height 12
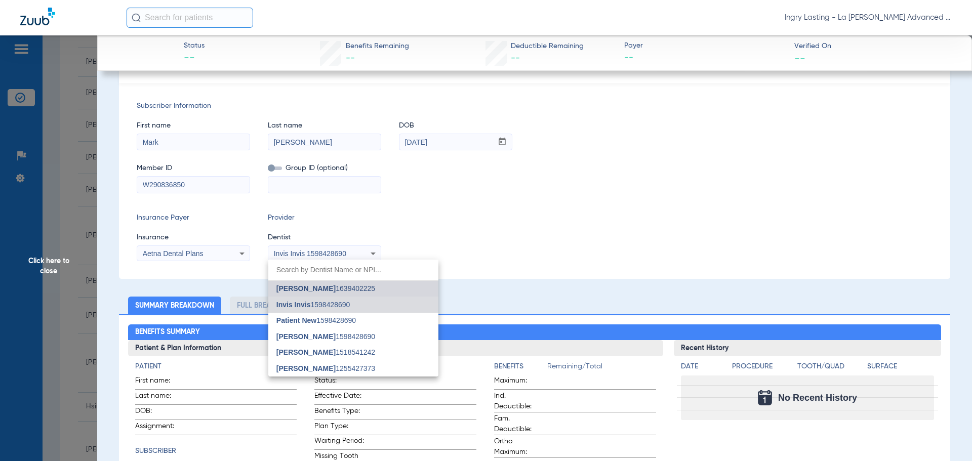
click at [363, 293] on mat-option "Isaac Kashani 1639402225" at bounding box center [353, 289] width 170 height 16
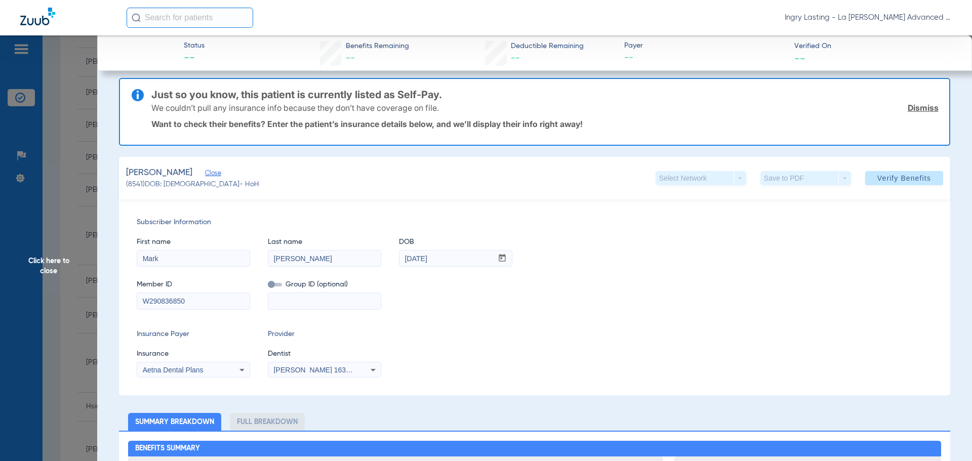
scroll to position [0, 0]
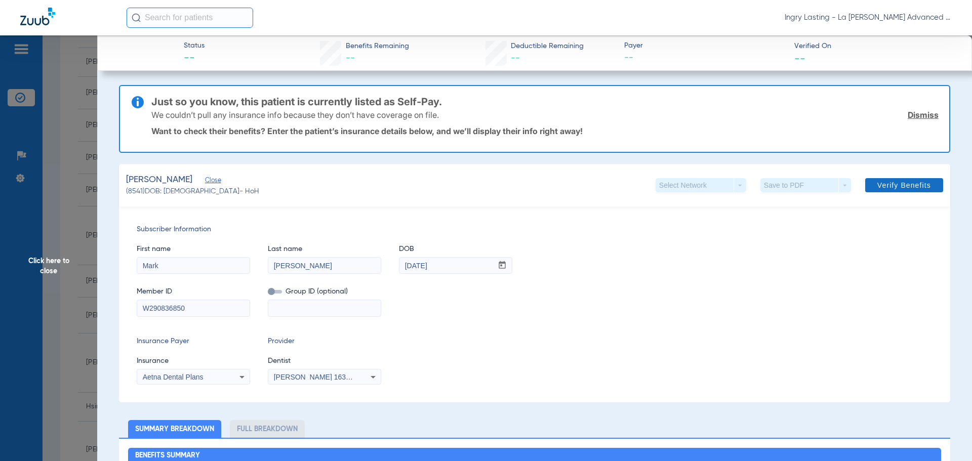
click at [925, 178] on span at bounding box center [904, 185] width 78 height 24
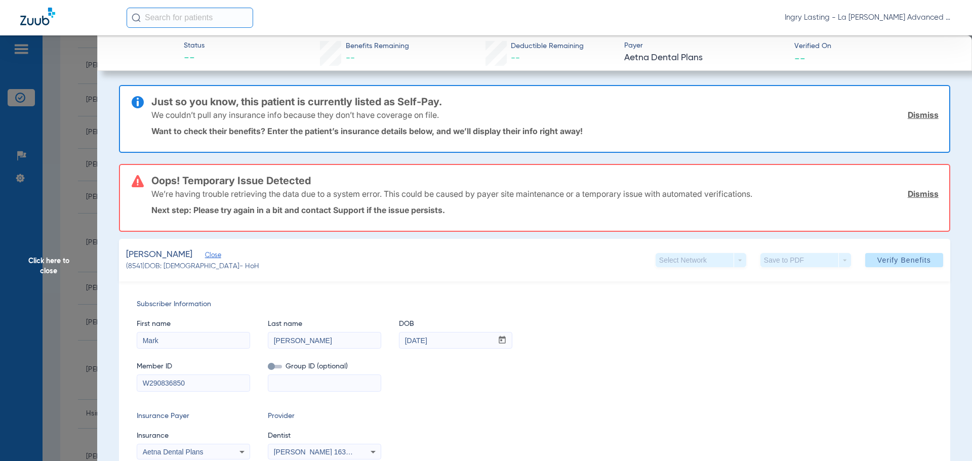
click at [925, 115] on link "Dismiss" at bounding box center [923, 115] width 31 height 10
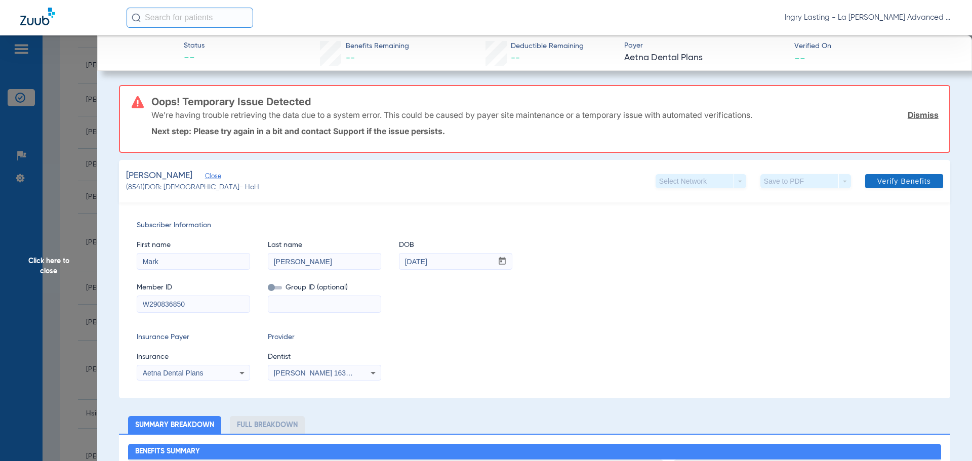
click at [916, 116] on link "Dismiss" at bounding box center [923, 115] width 31 height 10
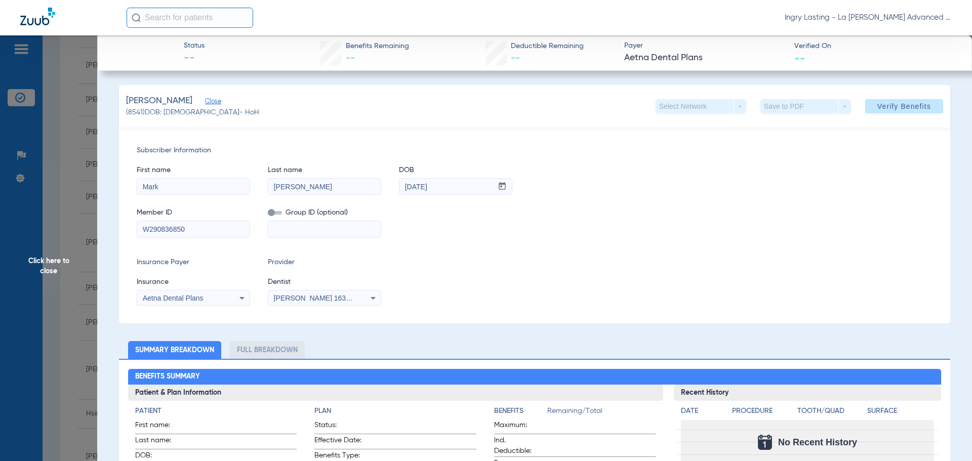
click at [67, 155] on span "Click here to close" at bounding box center [48, 265] width 97 height 461
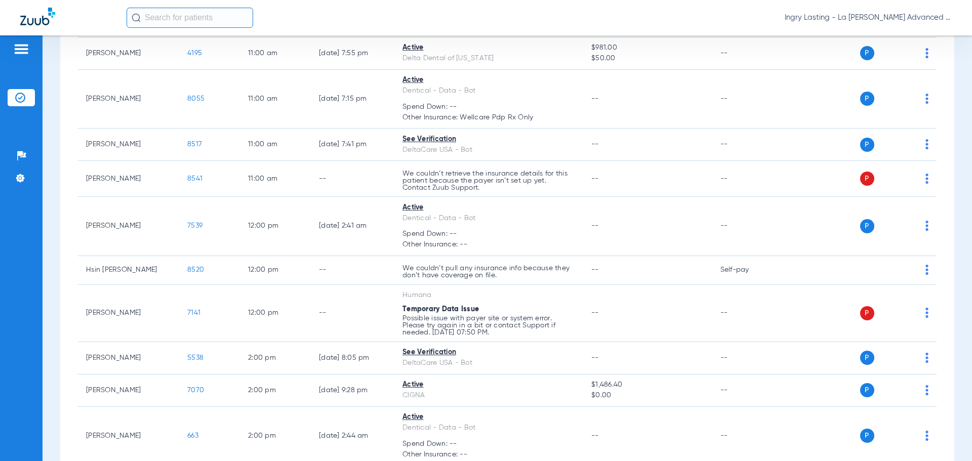
scroll to position [557, 0]
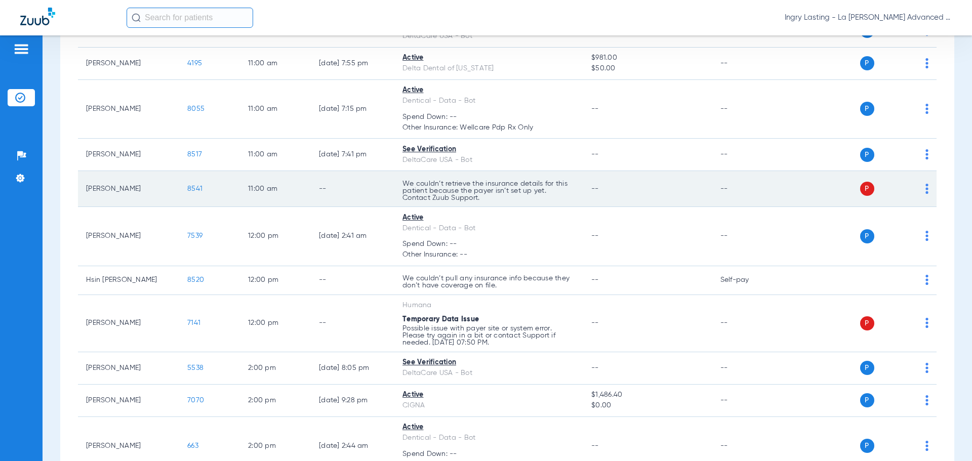
click at [192, 190] on span "8541" at bounding box center [194, 188] width 15 height 7
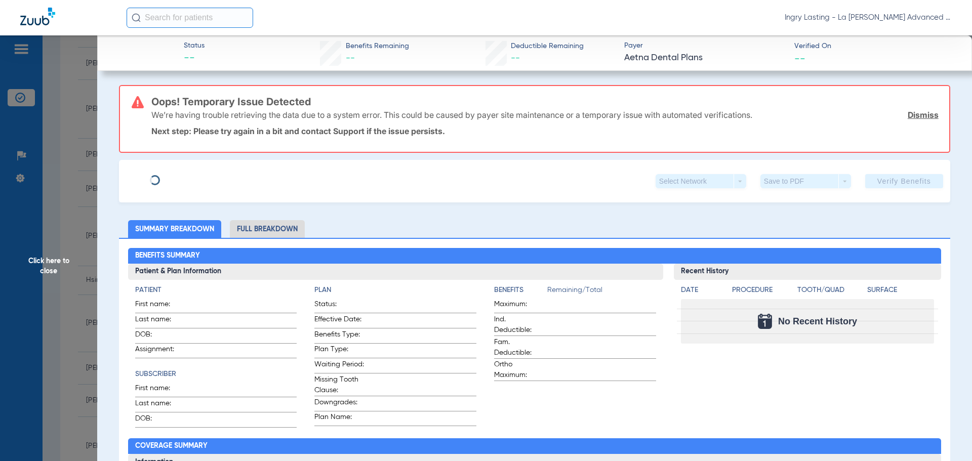
type input "Mark"
type input "Salgado"
type input "09/07/1997"
type input "W290836850"
type input "017023801000004"
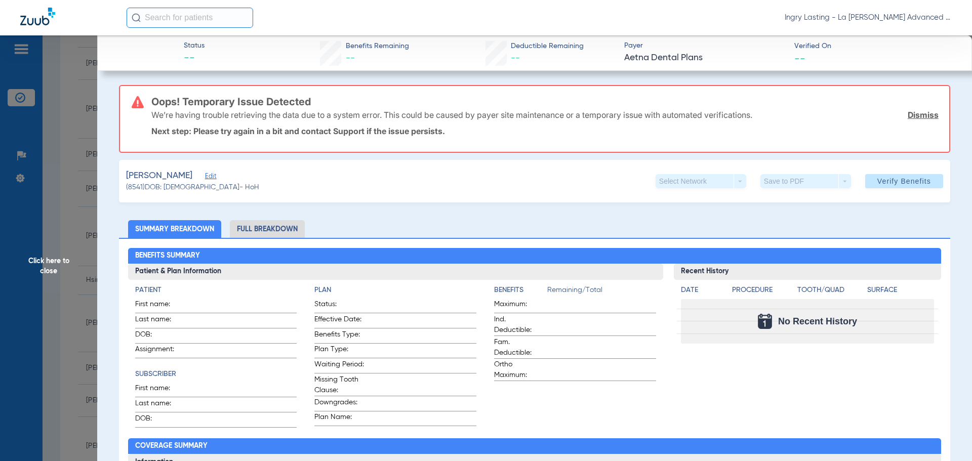
click at [207, 175] on span "Edit" at bounding box center [209, 178] width 9 height 10
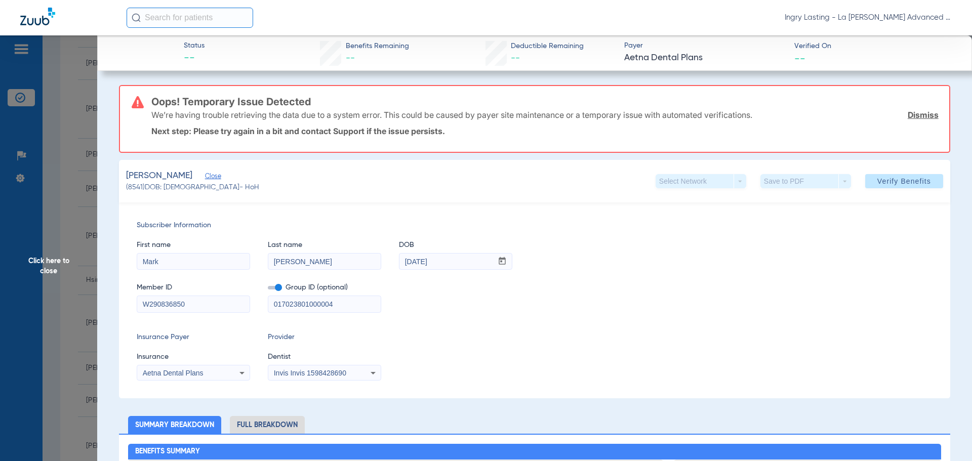
click at [281, 291] on label at bounding box center [275, 288] width 14 height 11
click at [268, 290] on input "checkbox" at bounding box center [268, 290] width 0 height 0
click at [316, 370] on span "Invis Invis 1598428690" at bounding box center [310, 373] width 72 height 8
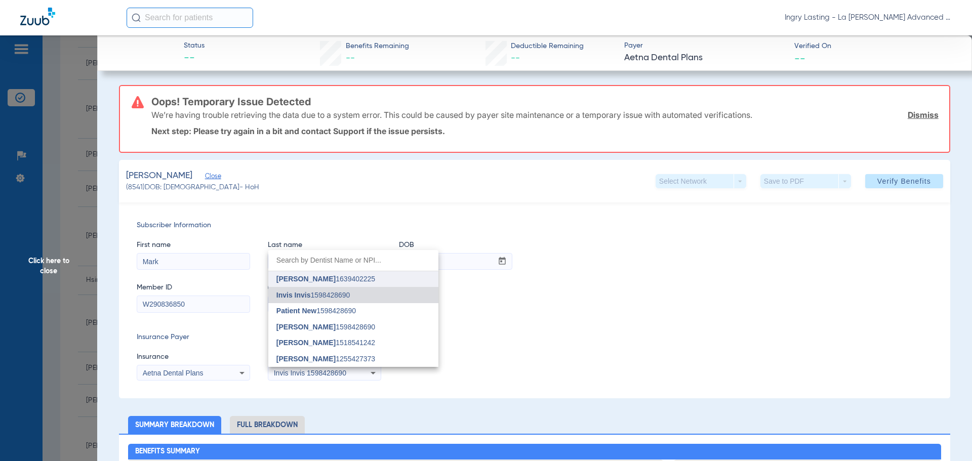
click at [359, 284] on mat-option "Isaac Kashani 1639402225" at bounding box center [353, 279] width 170 height 16
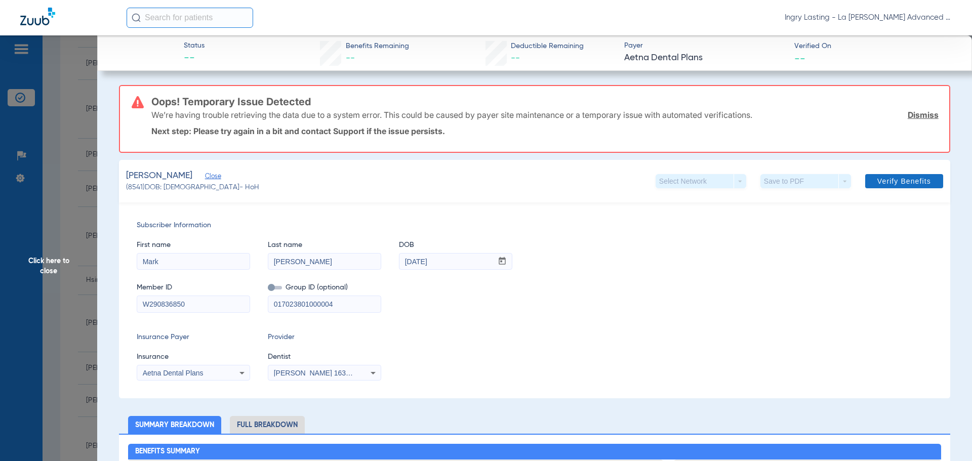
click at [916, 189] on span at bounding box center [904, 181] width 78 height 24
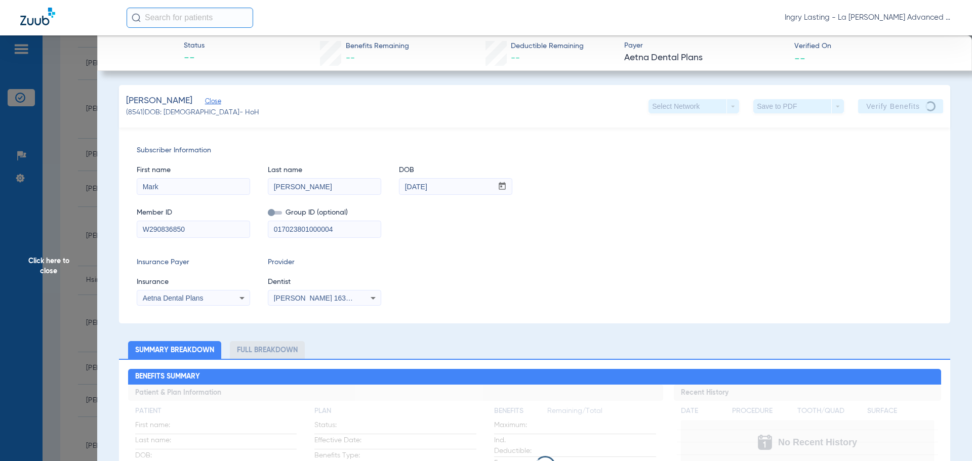
click at [669, 307] on div "Subscriber Information First name Mark Last name Salgado DOB mm / dd / yyyy 09/…" at bounding box center [534, 226] width 831 height 196
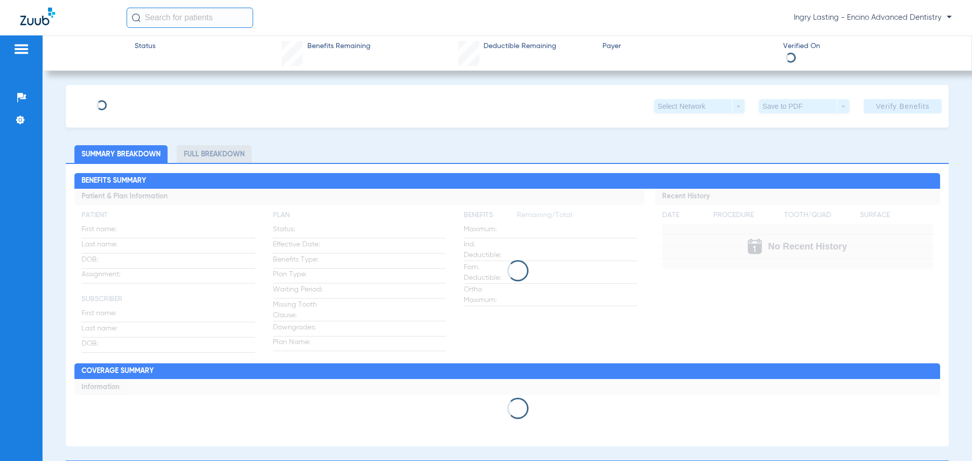
click at [872, 16] on span "Ingry Lasting - Encino Advanced Dentistry" at bounding box center [873, 18] width 158 height 10
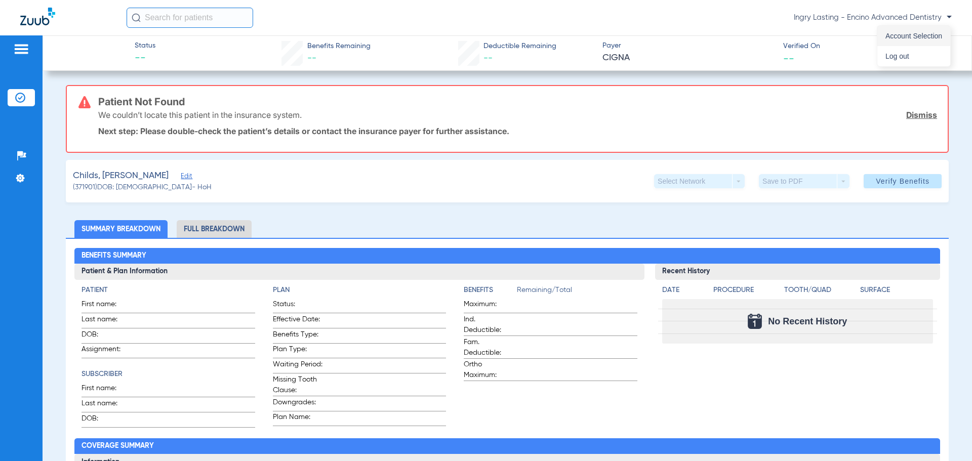
click at [885, 31] on button "Account Selection" at bounding box center [913, 36] width 73 height 20
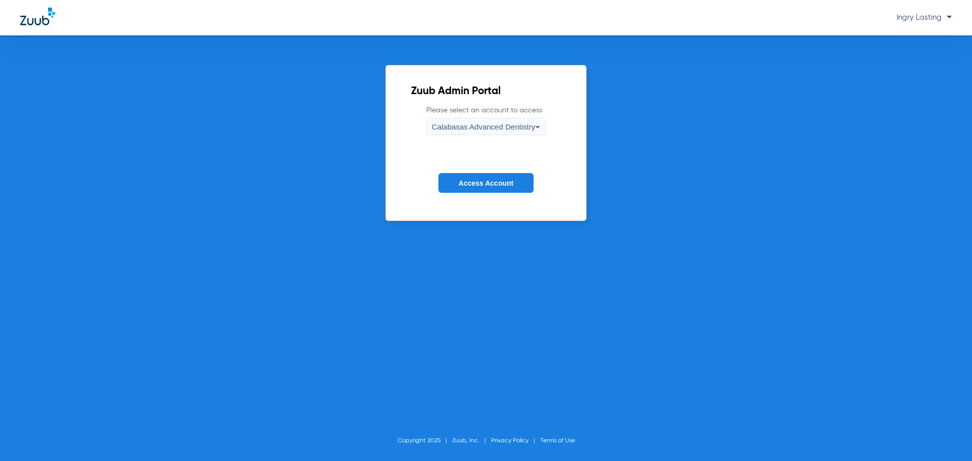
click at [462, 131] on span "Calabasas Advanced Dentistry" at bounding box center [483, 127] width 103 height 9
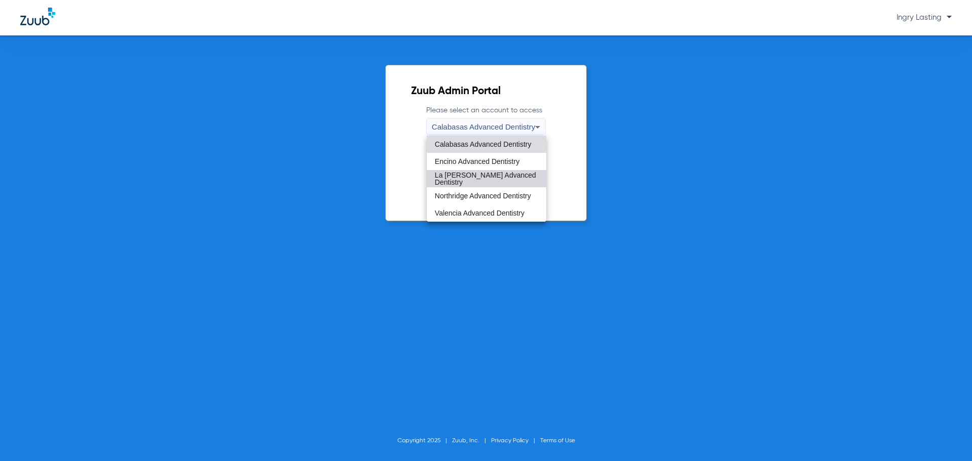
click at [456, 174] on mat-option "La Puente Advanced Dentistry" at bounding box center [486, 178] width 119 height 17
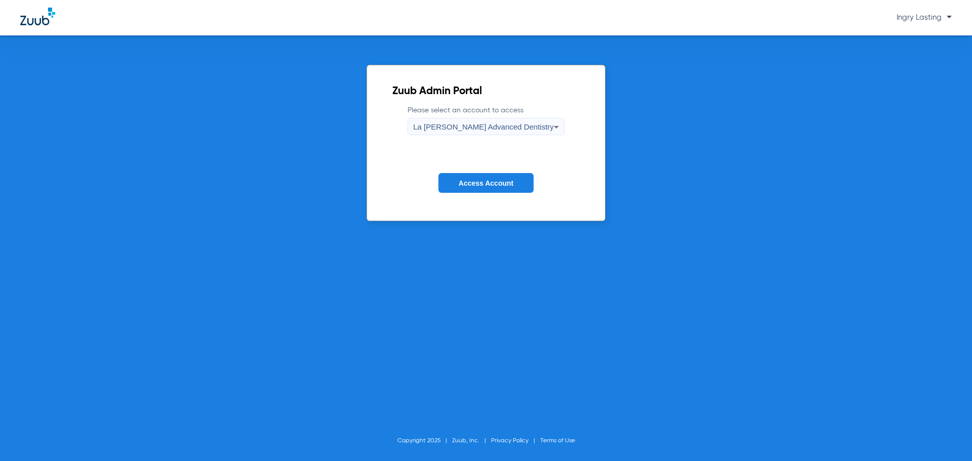
click at [456, 174] on button "Access Account" at bounding box center [485, 183] width 95 height 20
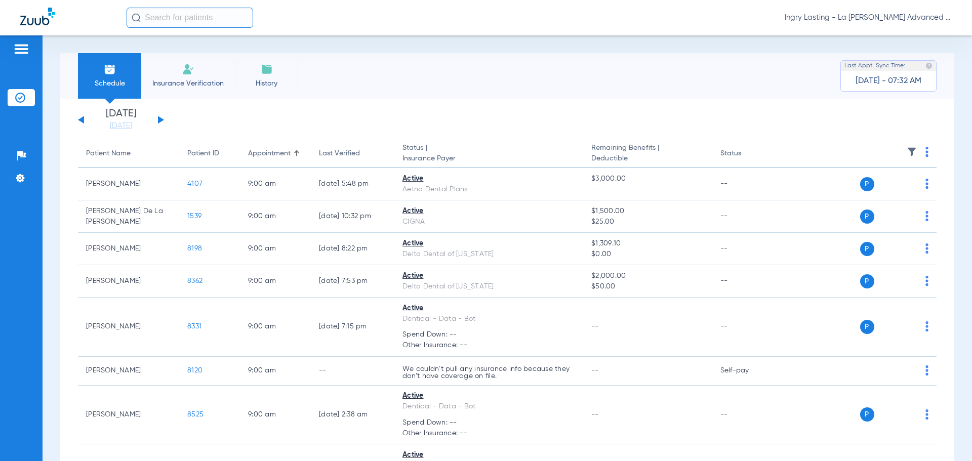
click at [861, 23] on div "Ingry Lasting - La Puente Advanced Dentistry" at bounding box center [539, 18] width 825 height 20
click at [861, 21] on span "Ingry Lasting - La Puente Advanced Dentistry" at bounding box center [868, 18] width 167 height 10
click at [924, 44] on button "Account Selection" at bounding box center [913, 36] width 73 height 20
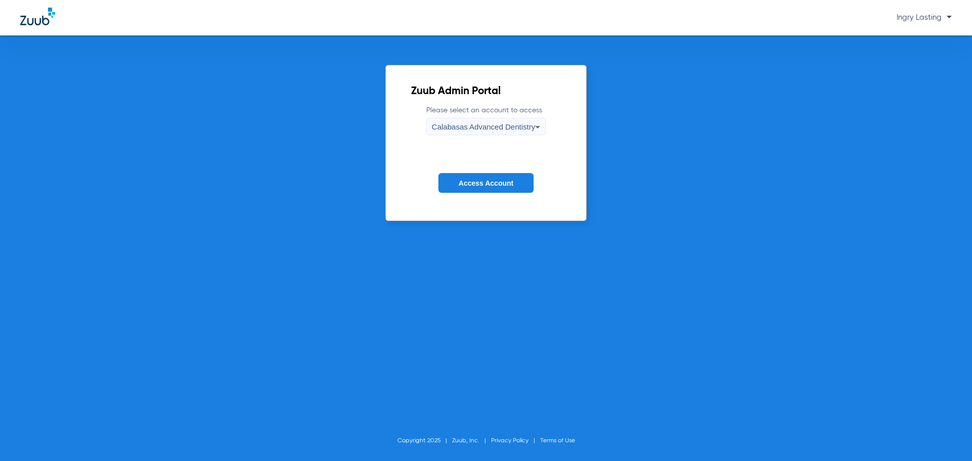
click at [503, 128] on span "Calabasas Advanced Dentistry" at bounding box center [483, 127] width 103 height 9
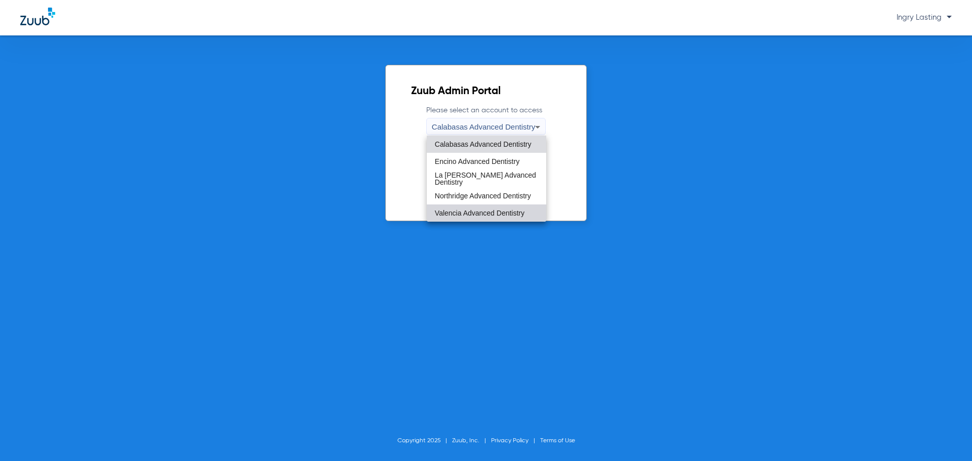
click at [467, 219] on mat-option "Valencia Advanced Dentistry" at bounding box center [486, 213] width 119 height 17
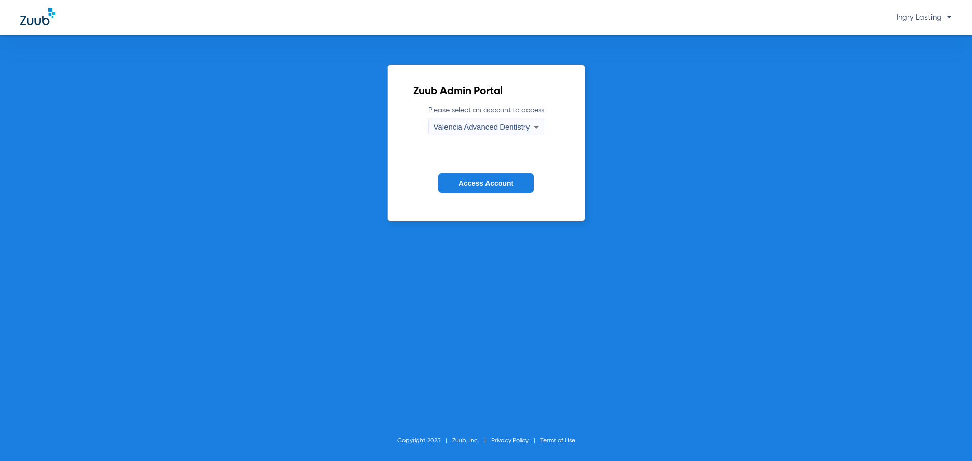
click at [481, 186] on span "Access Account" at bounding box center [486, 183] width 55 height 8
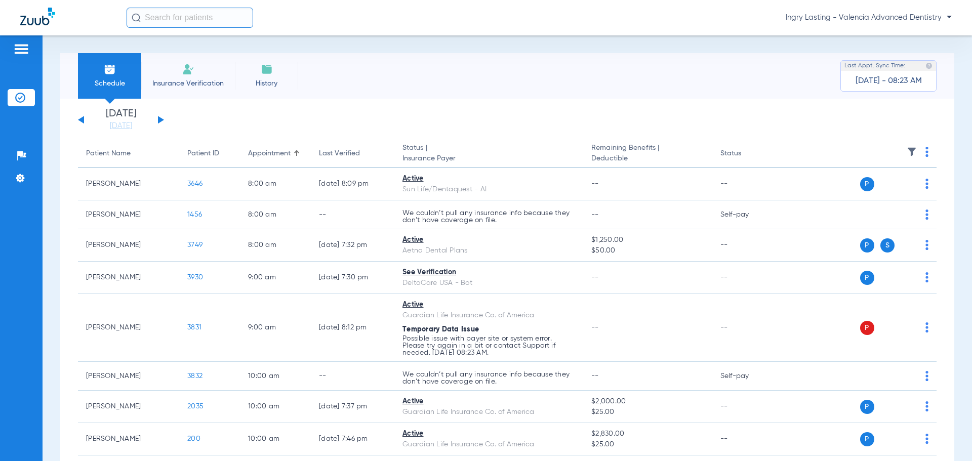
click at [812, 20] on span "Ingry Lasting - Valencia Advanced Dentistry" at bounding box center [869, 18] width 166 height 10
click at [887, 39] on span "Account Selection" at bounding box center [914, 35] width 57 height 7
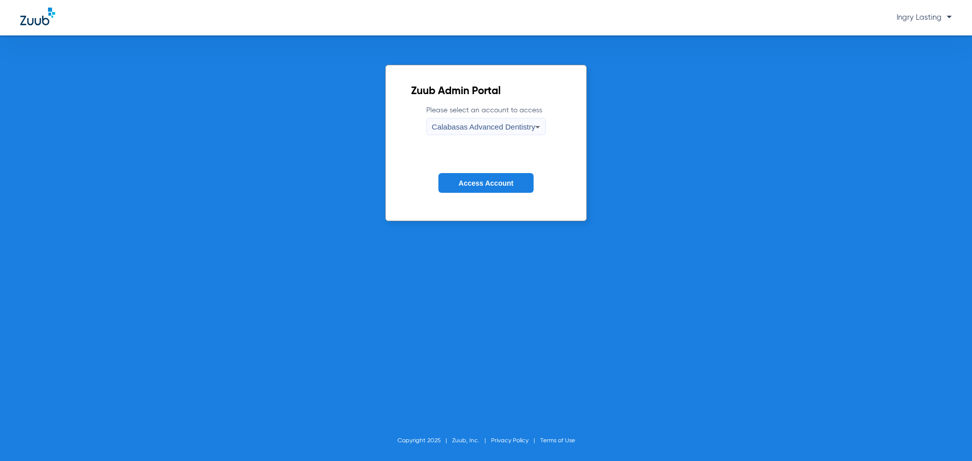
drag, startPoint x: 511, startPoint y: 180, endPoint x: 509, endPoint y: 186, distance: 5.9
click at [511, 181] on span "Access Account" at bounding box center [486, 183] width 55 height 8
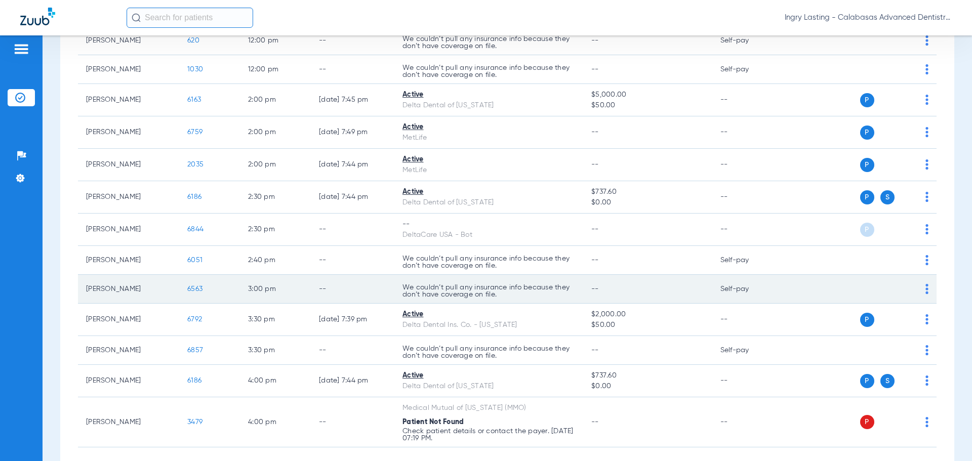
scroll to position [553, 0]
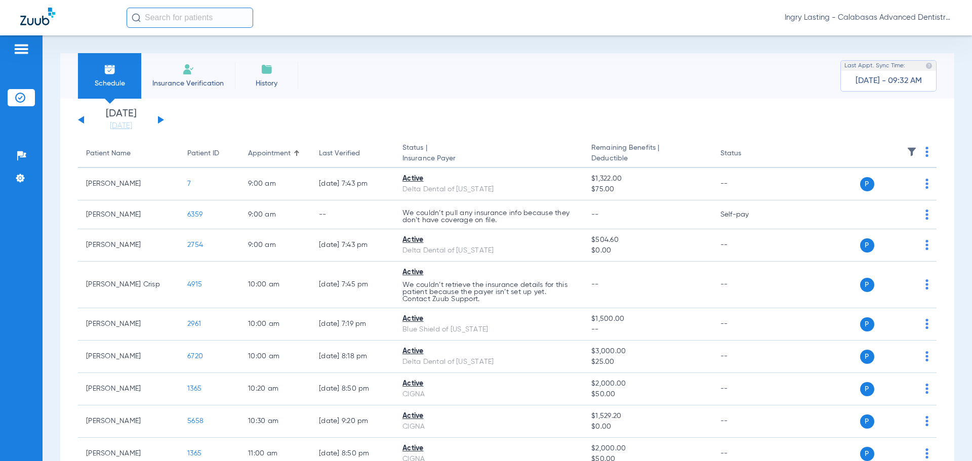
scroll to position [553, 0]
